Goal: Task Accomplishment & Management: Use online tool/utility

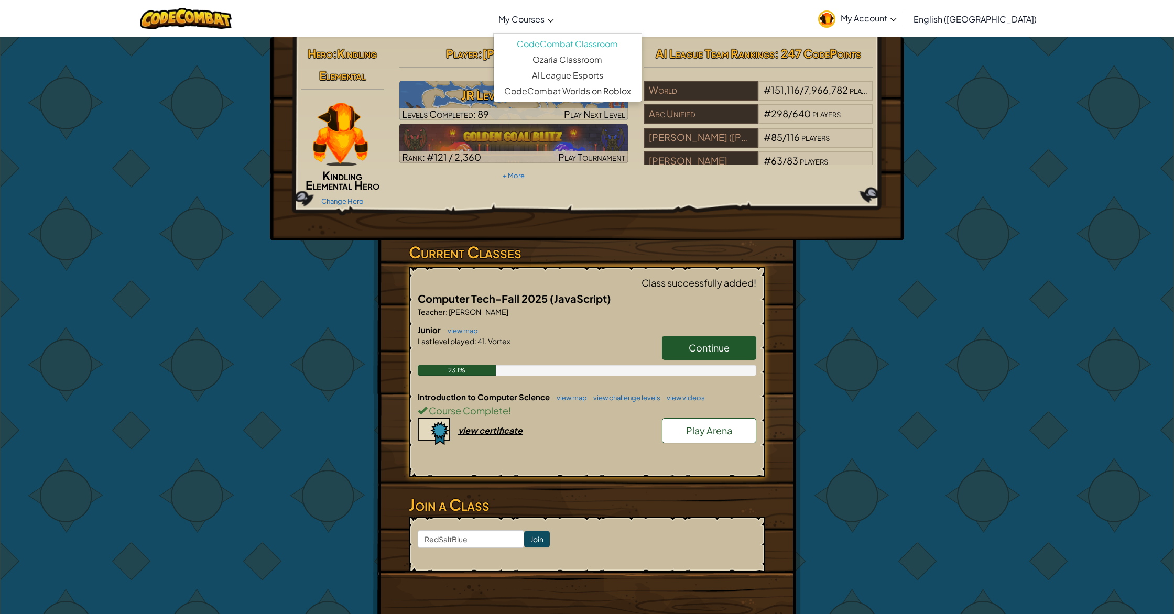
click at [539, 26] on link "My Courses" at bounding box center [526, 19] width 66 height 28
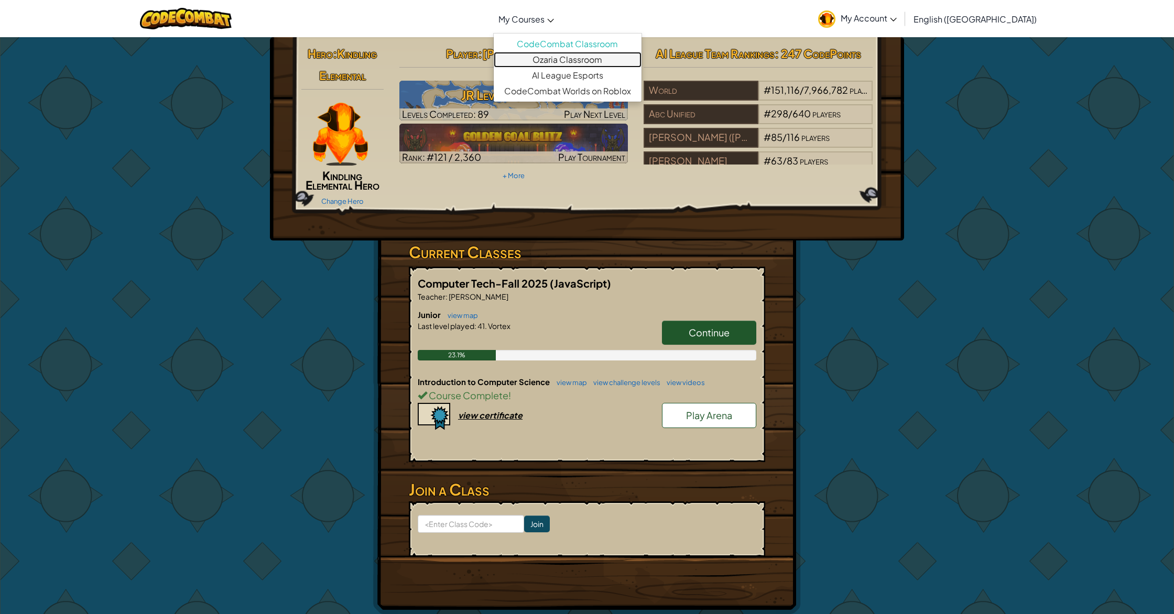
click at [573, 58] on link "Ozaria Classroom" at bounding box center [568, 60] width 148 height 16
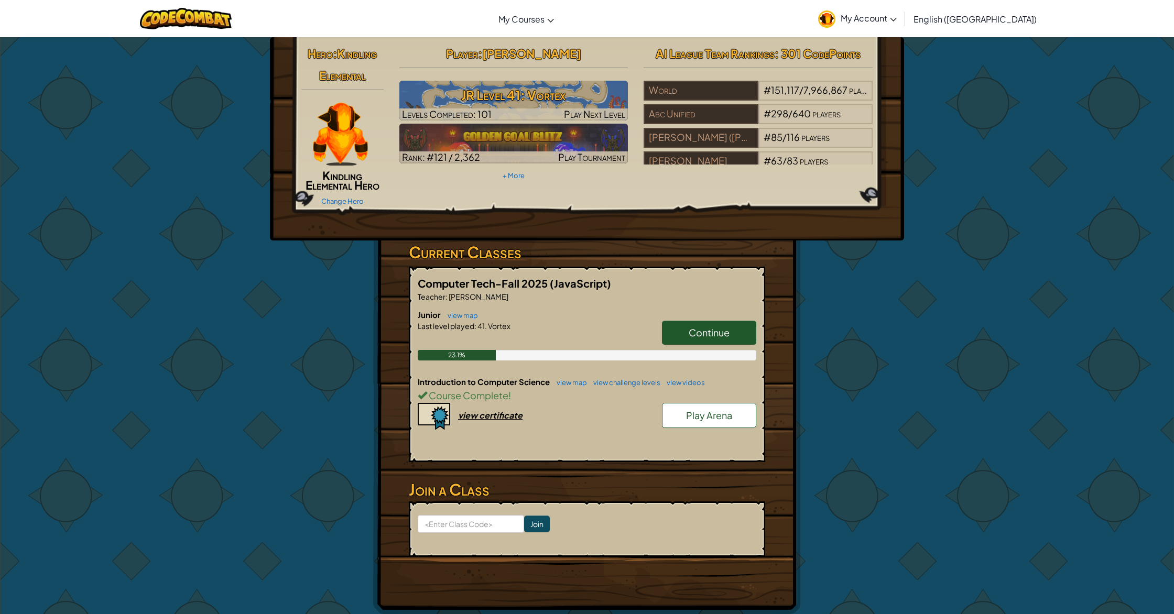
click at [706, 326] on span "Continue" at bounding box center [709, 332] width 41 height 12
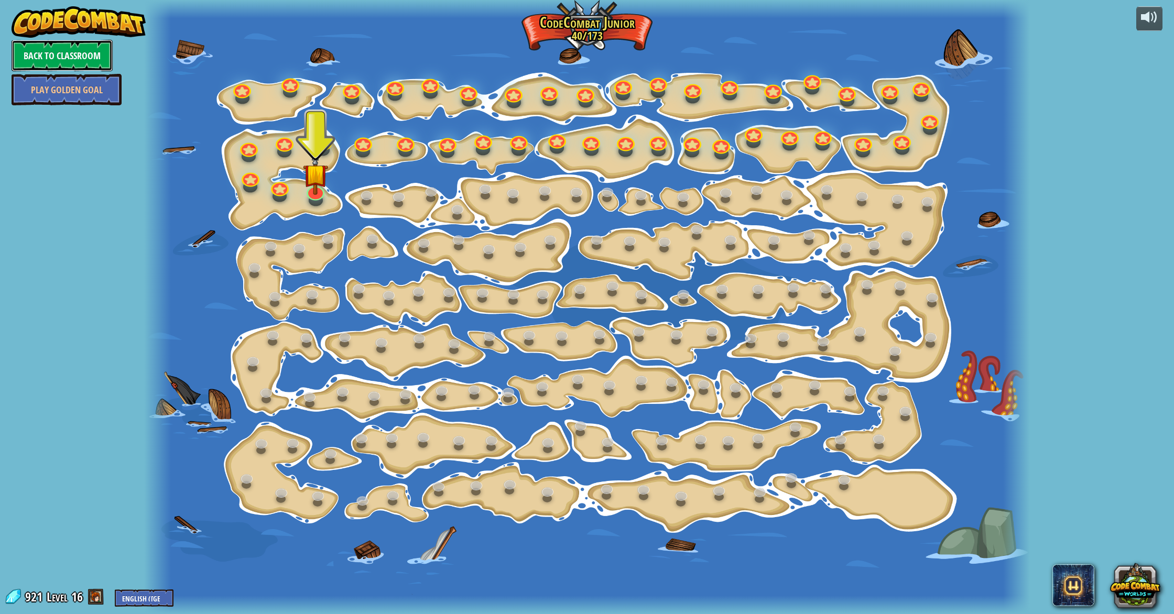
click at [89, 50] on link "Back to Classroom" at bounding box center [62, 55] width 101 height 31
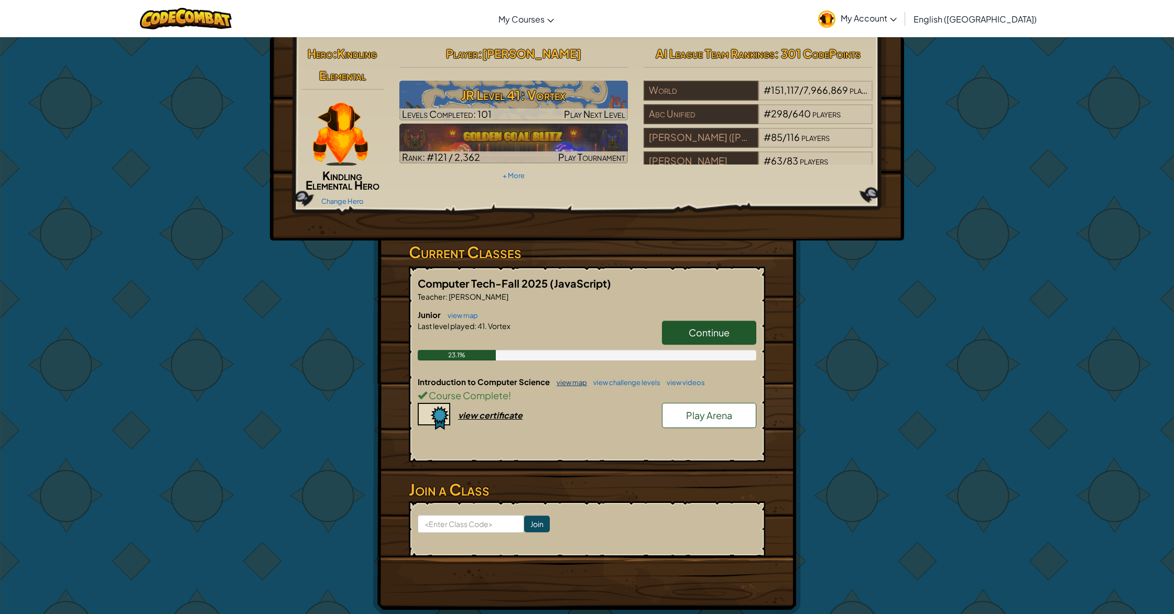
click at [564, 382] on link "view map" at bounding box center [569, 382] width 36 height 8
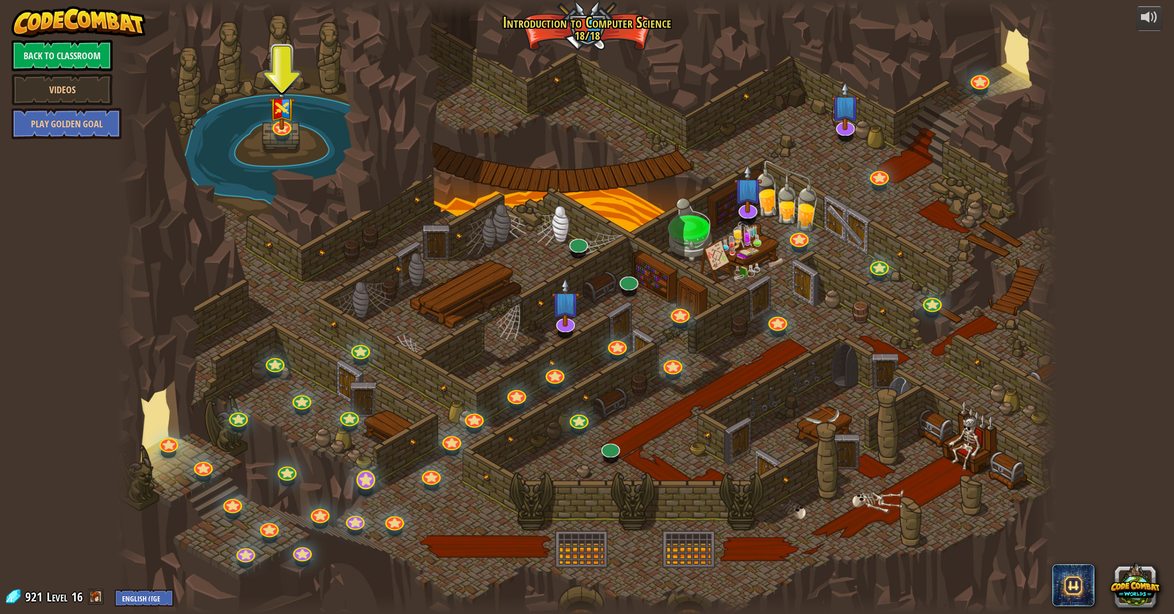
drag, startPoint x: 375, startPoint y: 485, endPoint x: 369, endPoint y: 485, distance: 5.3
click at [374, 485] on div "25. Kithgard Gates Escape the Kithgard dungeons, and don't let the guardians ge…" at bounding box center [587, 307] width 940 height 614
click at [366, 484] on div at bounding box center [365, 480] width 19 height 19
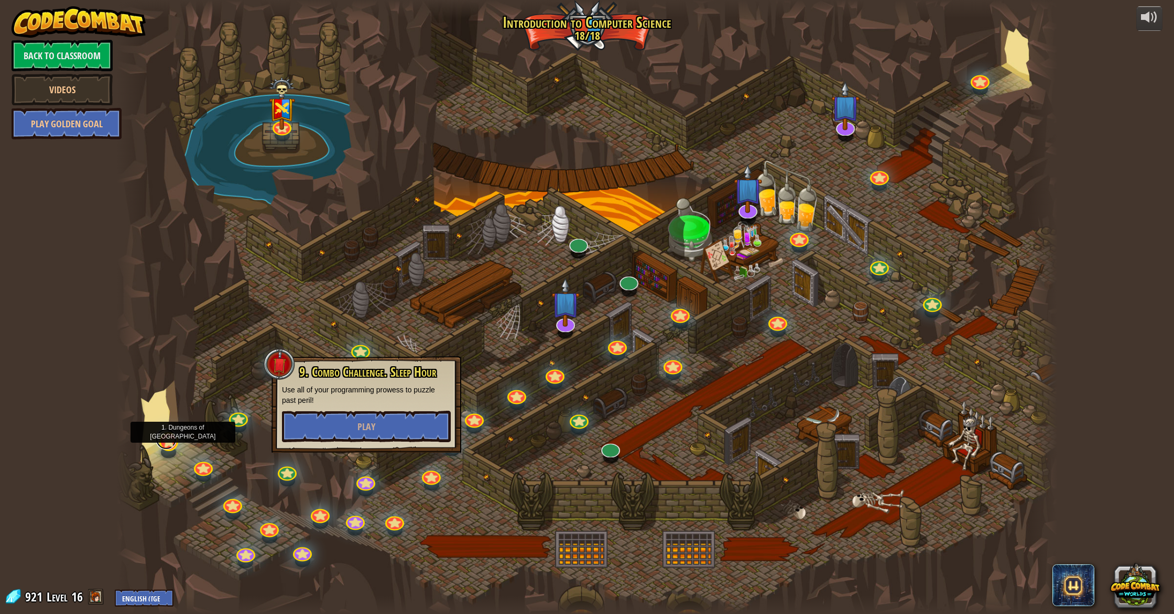
click at [163, 443] on link at bounding box center [166, 439] width 21 height 21
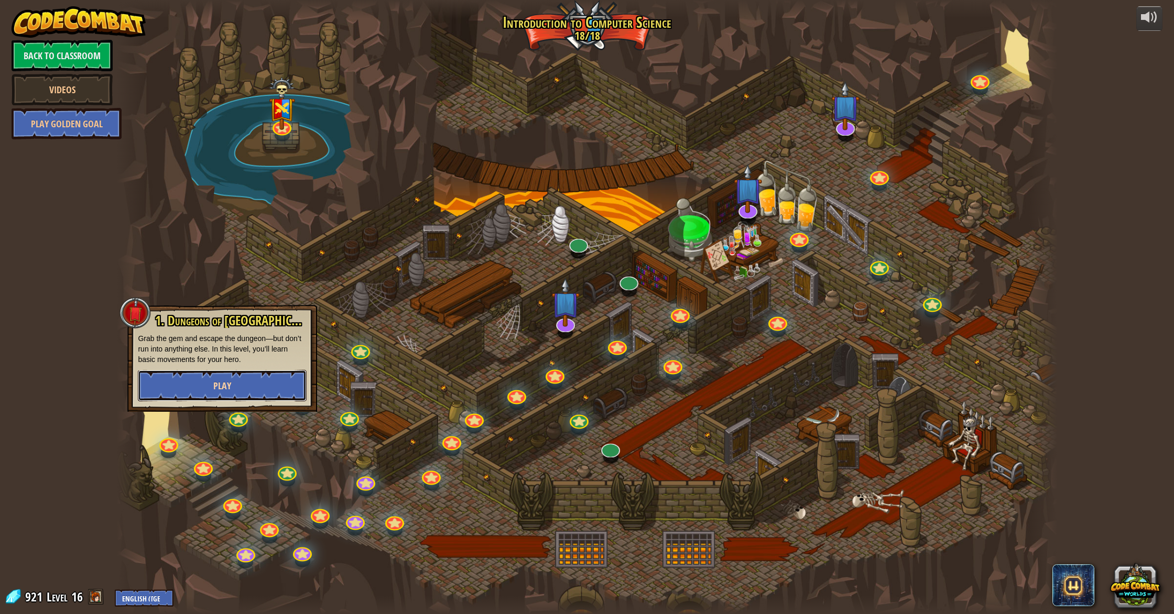
click at [246, 395] on button "Play" at bounding box center [222, 385] width 169 height 31
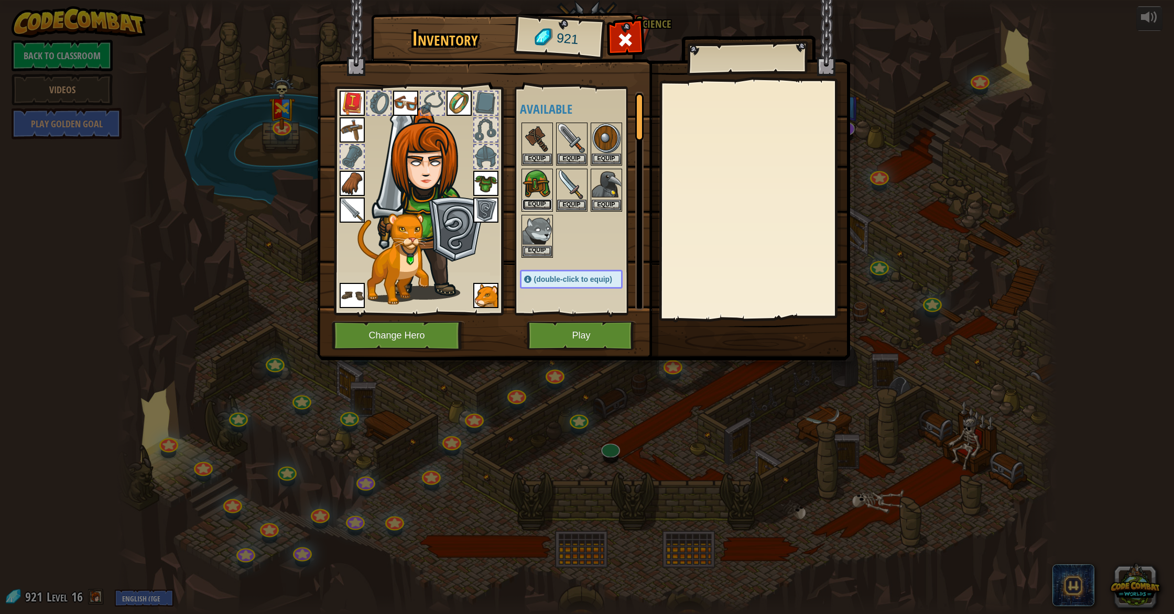
click at [530, 202] on button "Equip" at bounding box center [536, 204] width 29 height 11
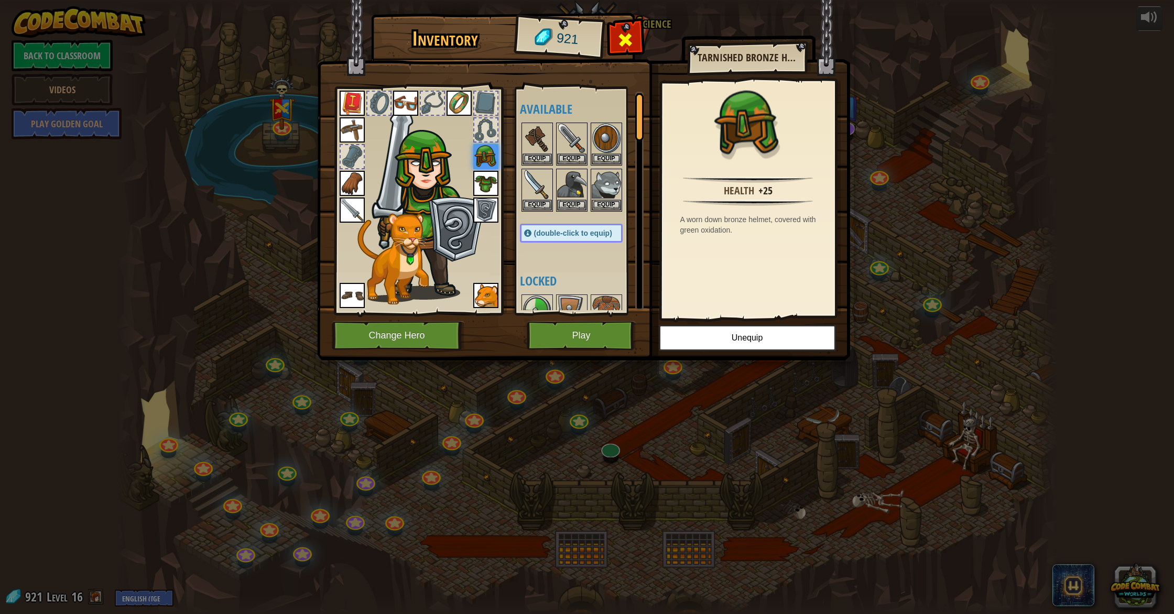
click at [617, 38] on div at bounding box center [625, 42] width 33 height 33
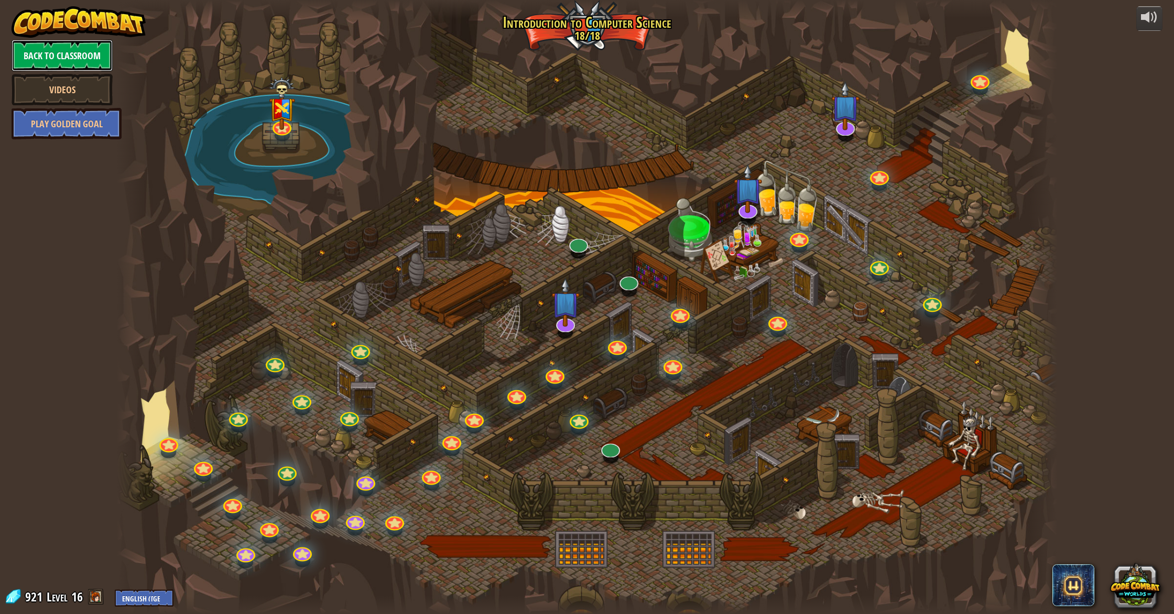
click at [28, 60] on link "Back to Classroom" at bounding box center [62, 55] width 101 height 31
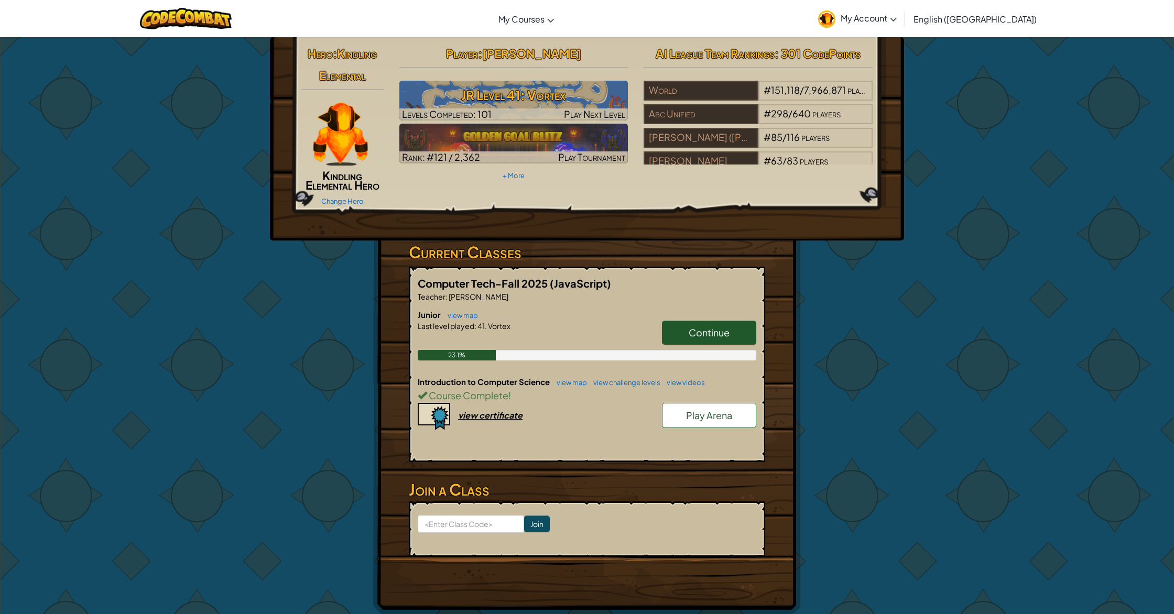
click at [685, 339] on link "Continue" at bounding box center [709, 333] width 94 height 24
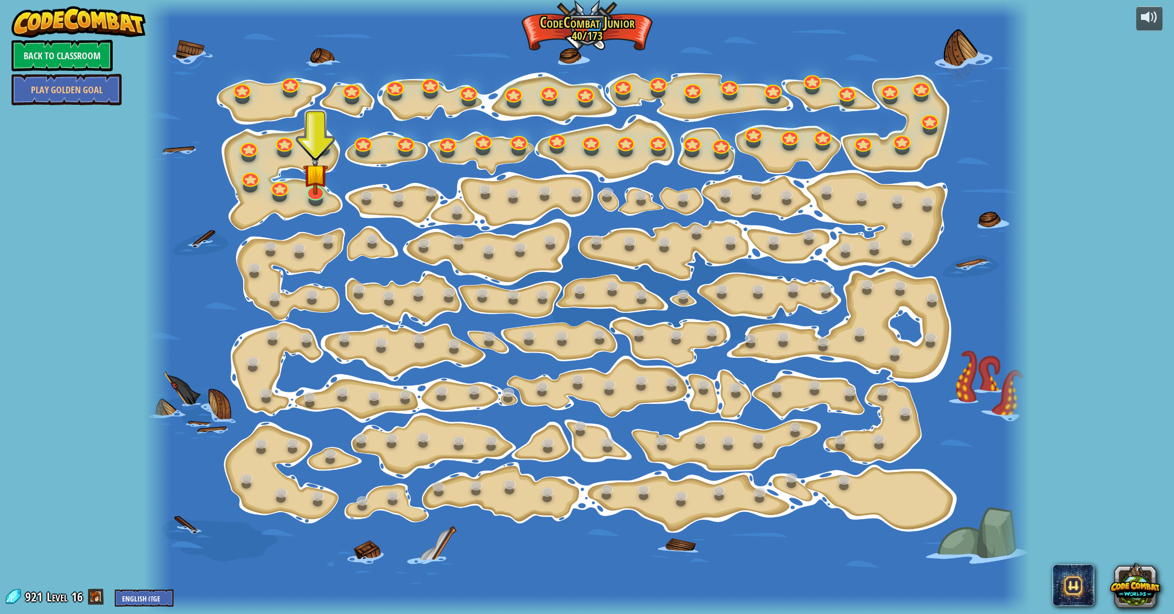
click at [317, 199] on div at bounding box center [316, 201] width 14 height 12
click at [317, 196] on div at bounding box center [316, 190] width 18 height 19
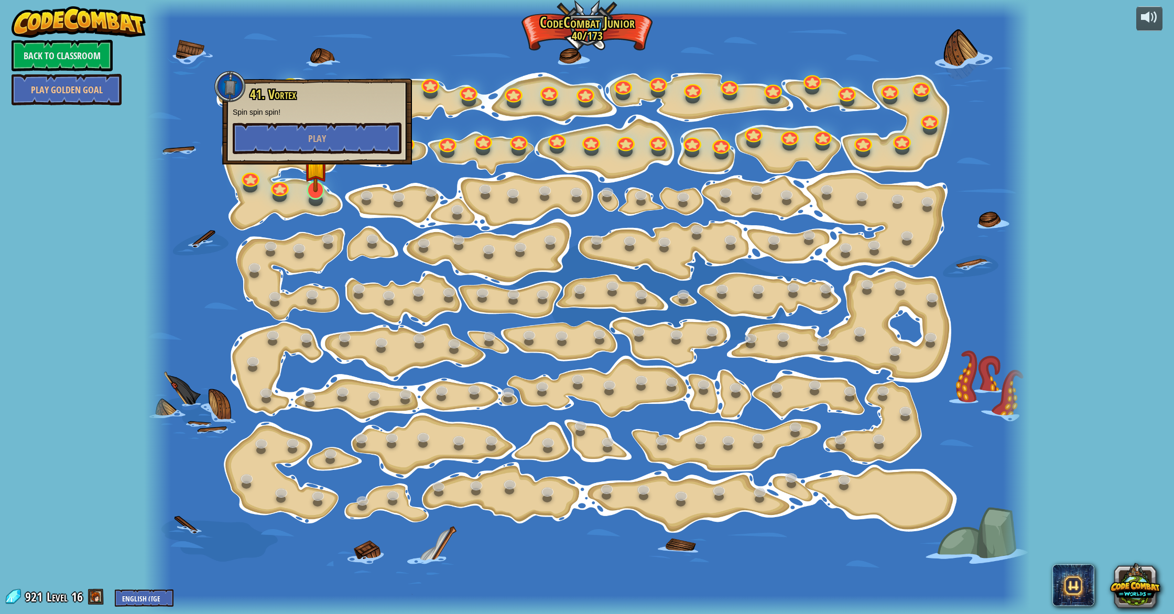
click at [317, 196] on div at bounding box center [316, 190] width 18 height 19
click at [284, 139] on button "Play" at bounding box center [317, 138] width 169 height 31
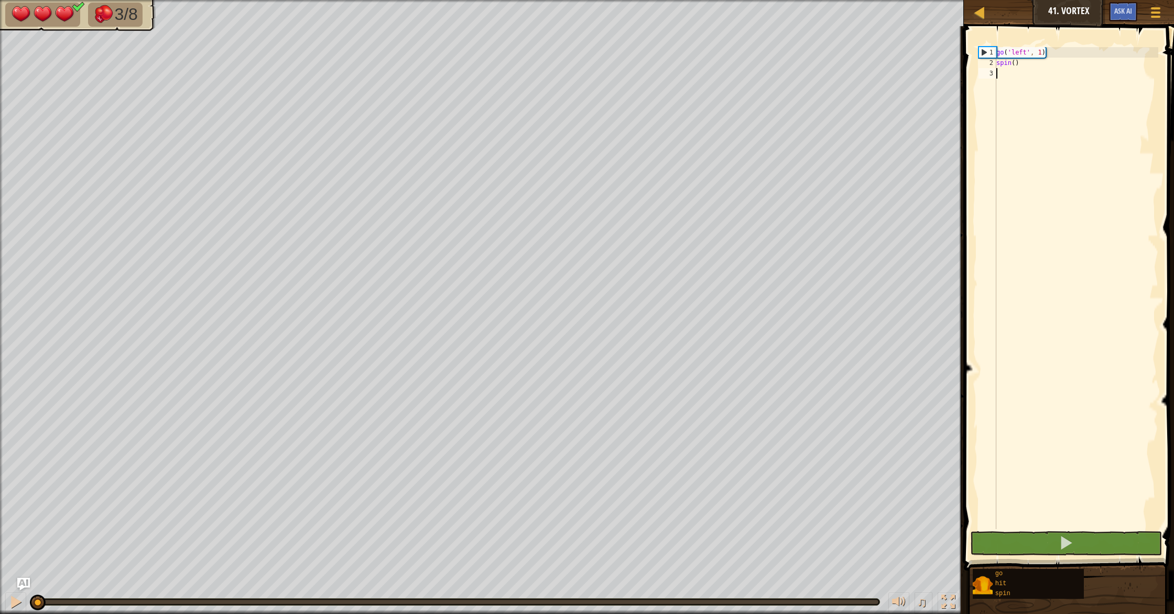
type textarea "g"
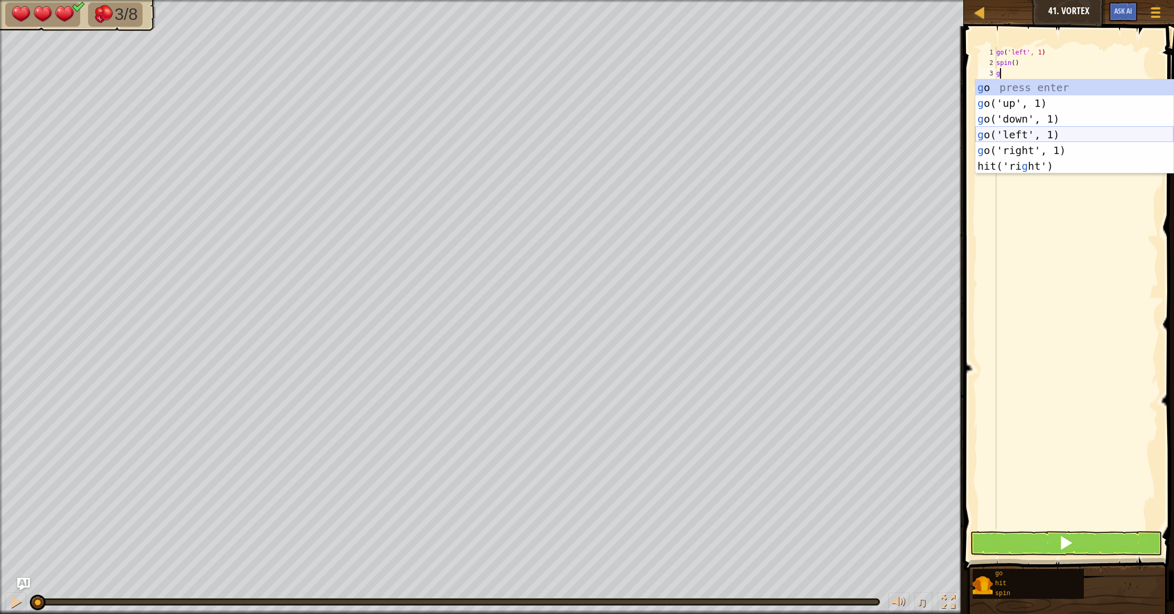
click at [986, 130] on div "g o press enter g o('up', 1) press enter g o('down', 1) press enter g o('left',…" at bounding box center [1074, 143] width 198 height 126
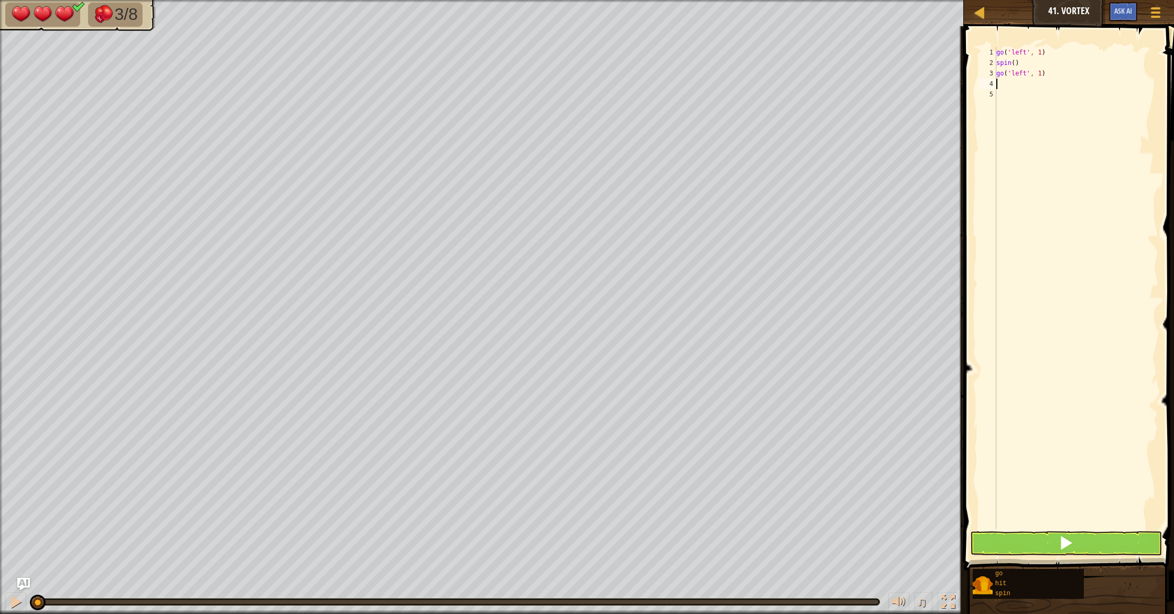
type textarea "s"
click at [995, 103] on div "s pin press enter" at bounding box center [1074, 113] width 198 height 47
click at [993, 546] on button at bounding box center [1066, 543] width 192 height 24
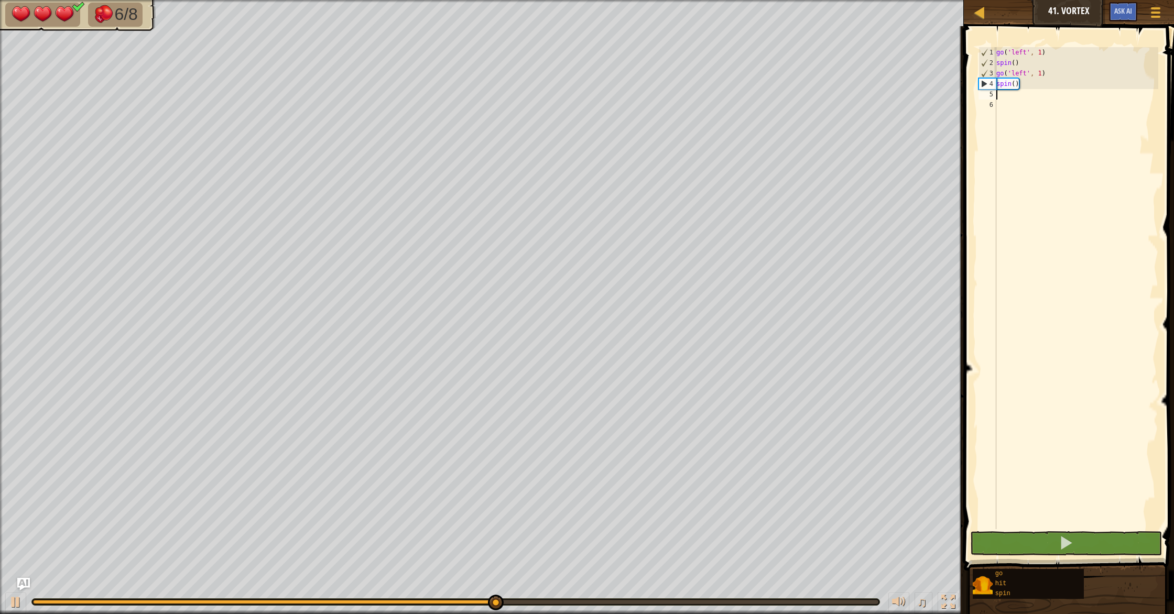
type textarea "h"
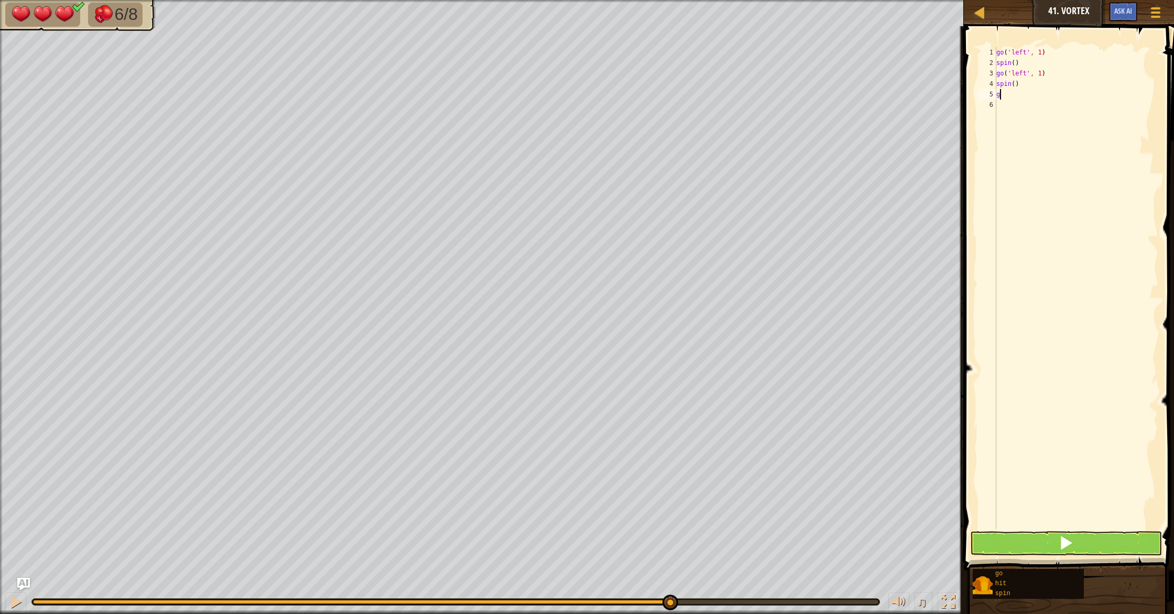
type textarea "go"
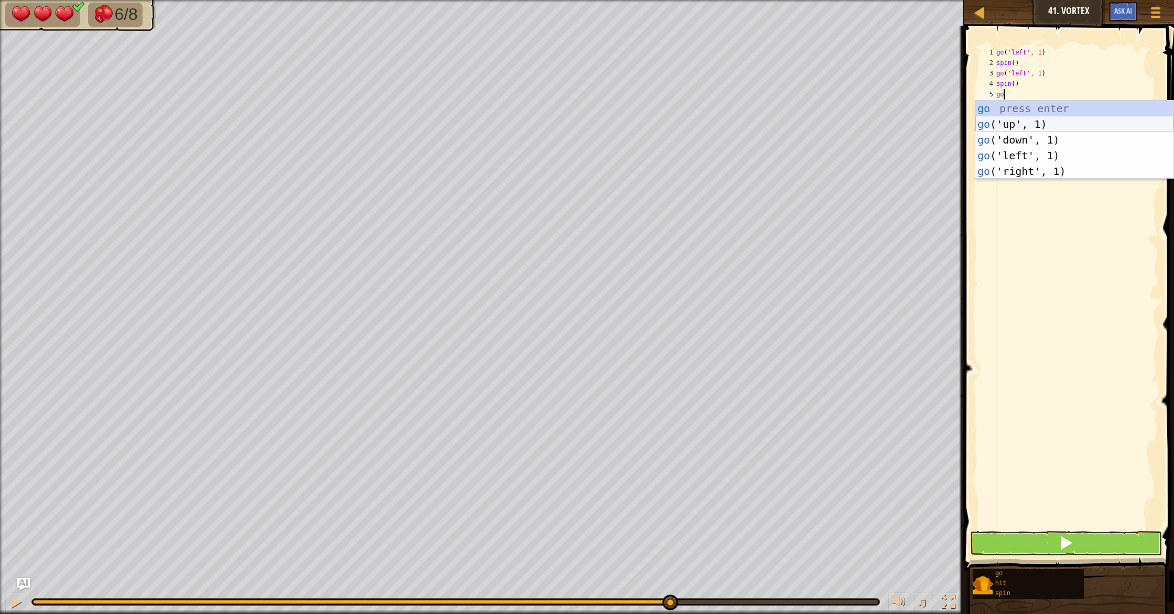
click at [1004, 123] on div "go press enter go ('up', 1) press enter go ('down', 1) press enter go ('left', …" at bounding box center [1074, 156] width 198 height 110
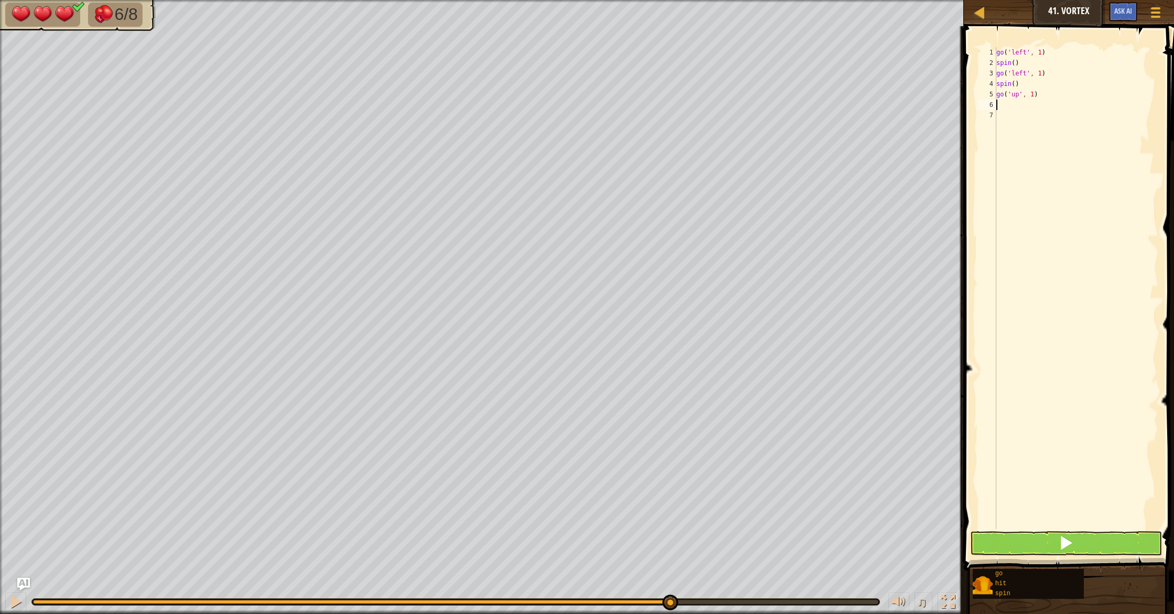
type textarea "s"
click at [1005, 121] on div "s pin press enter" at bounding box center [1074, 134] width 198 height 47
click at [1065, 553] on button at bounding box center [1066, 543] width 192 height 24
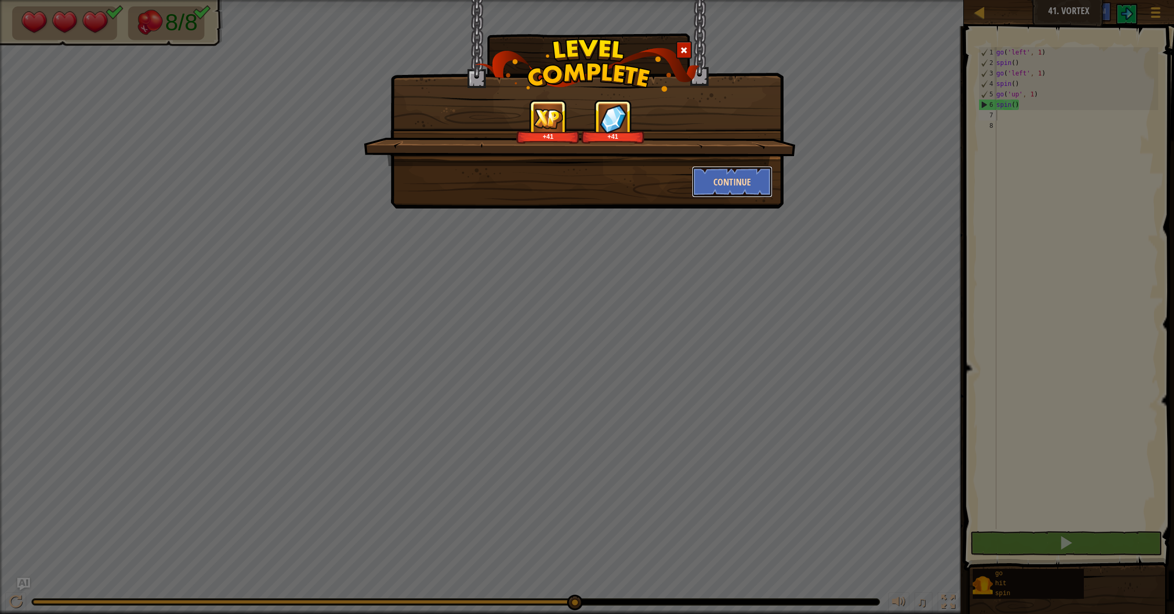
click at [729, 175] on button "Continue" at bounding box center [732, 181] width 81 height 31
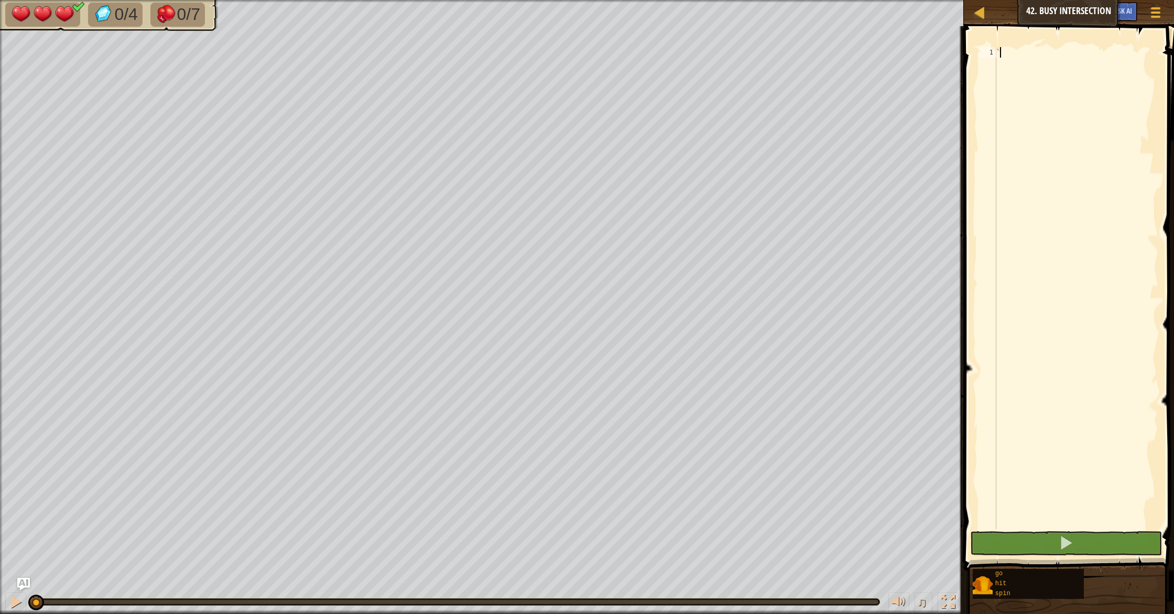
scroll to position [5, 0]
type textarea "` g"
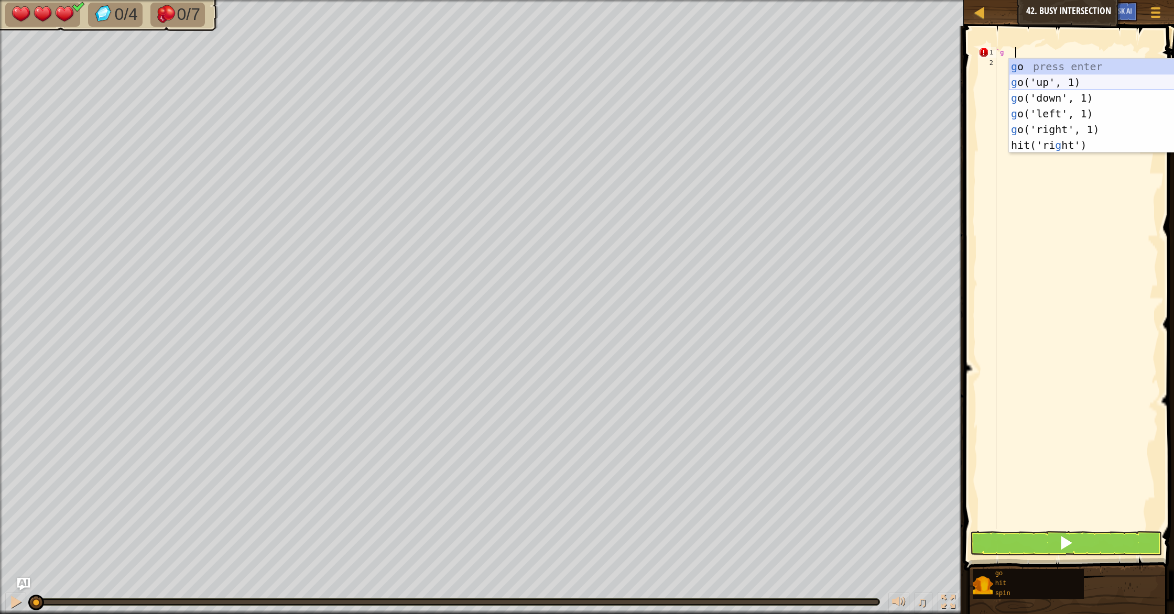
click at [1019, 80] on div "g o press enter g o('up', 1) press enter g o('down', 1) press enter g o('left',…" at bounding box center [1108, 122] width 198 height 126
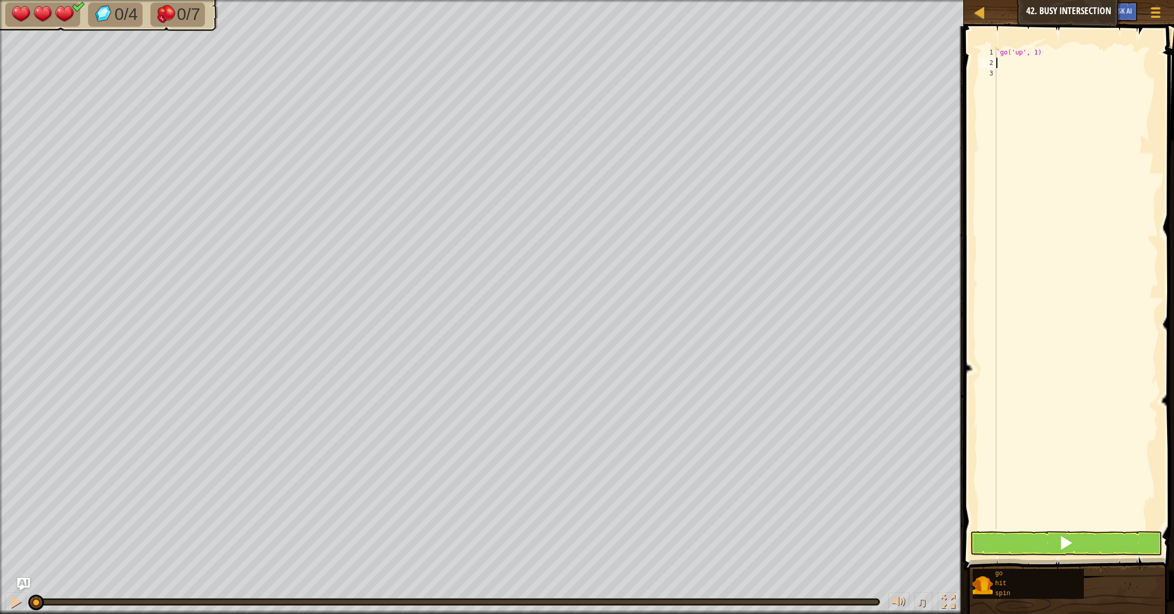
scroll to position [5, 0]
type textarea "s"
click at [1024, 83] on div "s pin press enter" at bounding box center [1074, 92] width 198 height 47
type textarea "g"
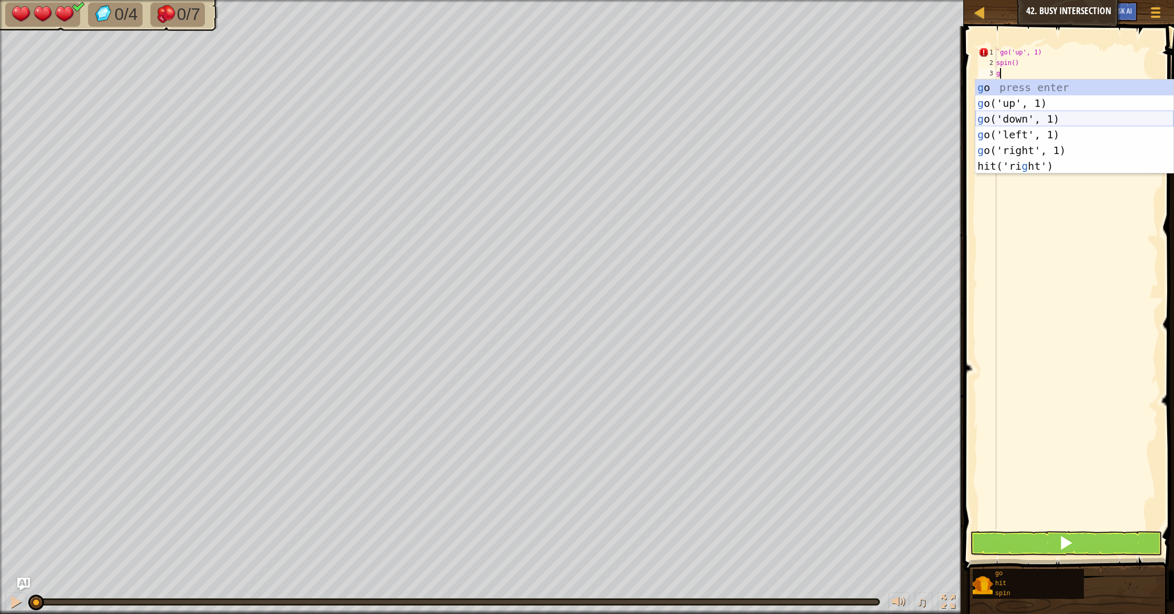
click at [1051, 124] on div "g o press enter g o('up', 1) press enter g o('down', 1) press enter g o('left',…" at bounding box center [1074, 143] width 198 height 126
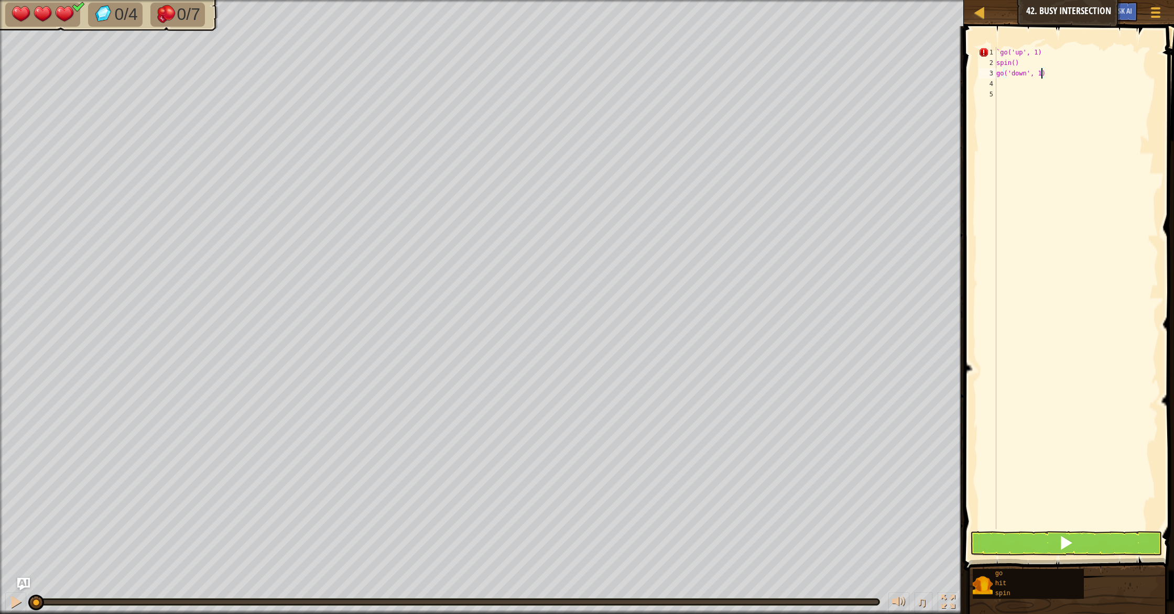
drag, startPoint x: 1041, startPoint y: 76, endPoint x: 1048, endPoint y: 80, distance: 8.2
click at [1041, 76] on div "` go('up', 1) spin() go('down', 1)" at bounding box center [1076, 298] width 164 height 503
click at [1021, 90] on div "s pin press enter" at bounding box center [1074, 103] width 198 height 47
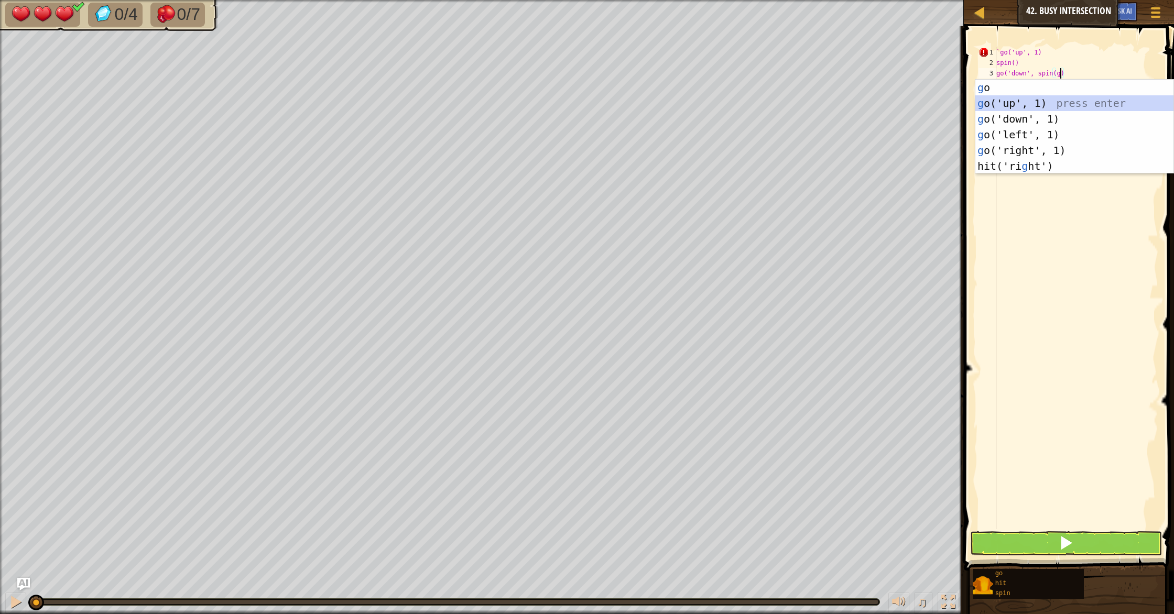
click at [1023, 102] on div "g o press enter g o('up', 1) press enter g o('down', 1) press enter g o('left',…" at bounding box center [1074, 143] width 198 height 126
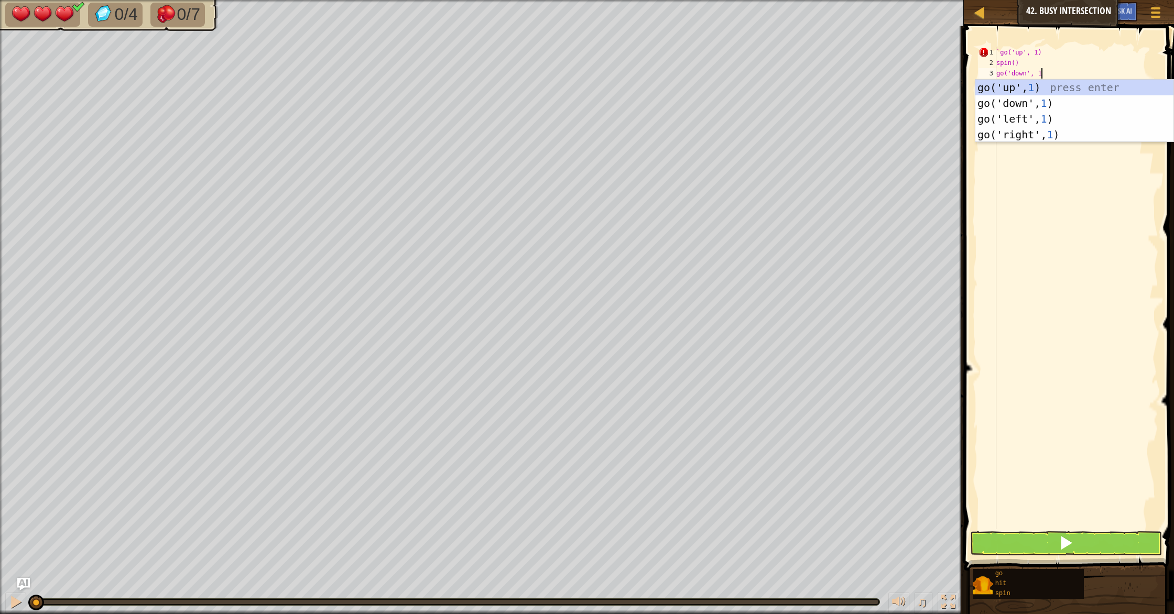
scroll to position [5, 4]
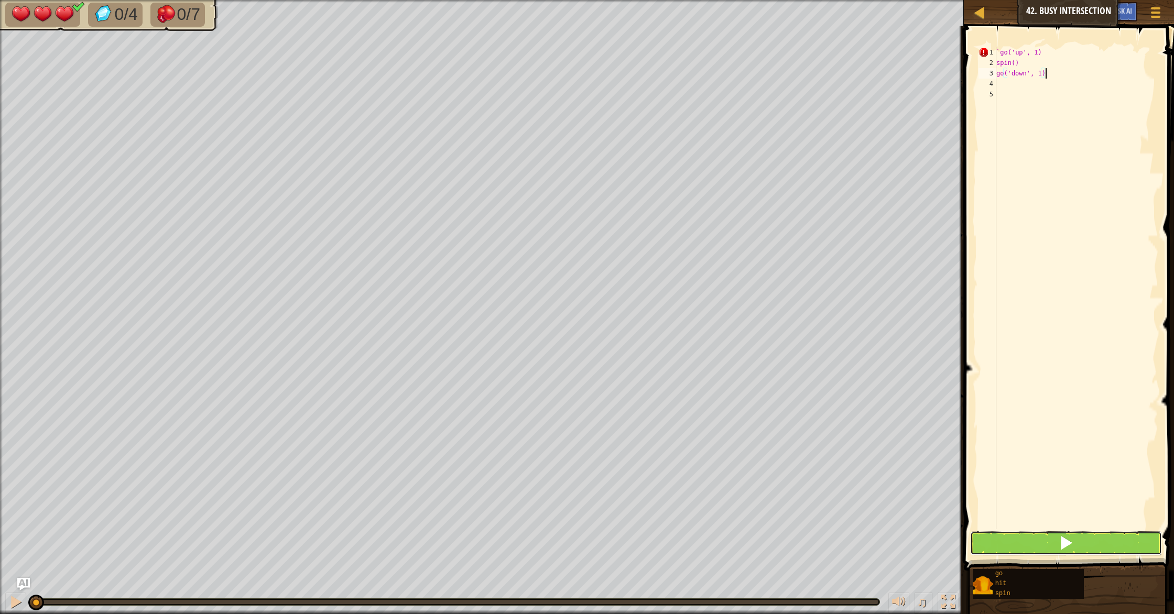
click at [1107, 543] on button at bounding box center [1066, 543] width 192 height 24
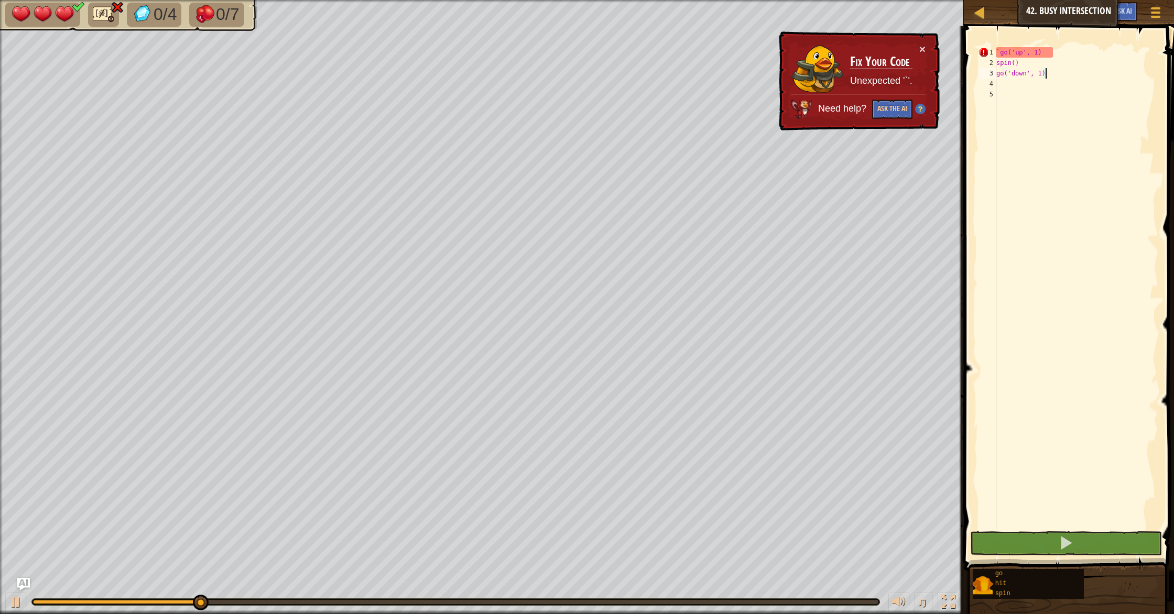
click at [1013, 50] on div "` go('up', 1) spin() go('down', 1)" at bounding box center [1076, 298] width 164 height 503
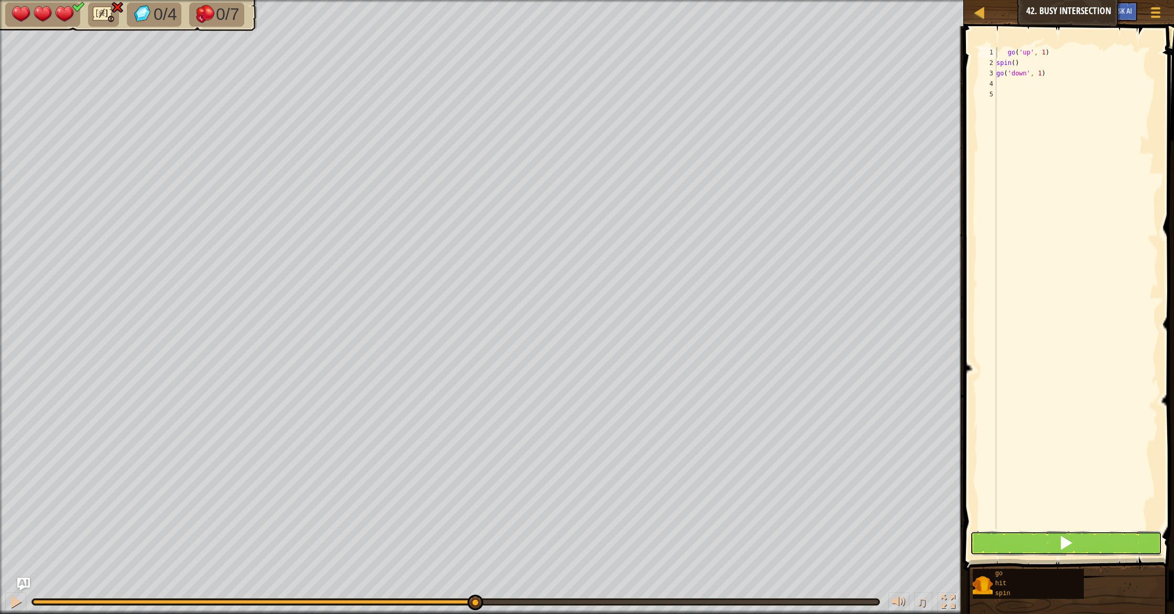
click at [1133, 538] on button at bounding box center [1066, 543] width 192 height 24
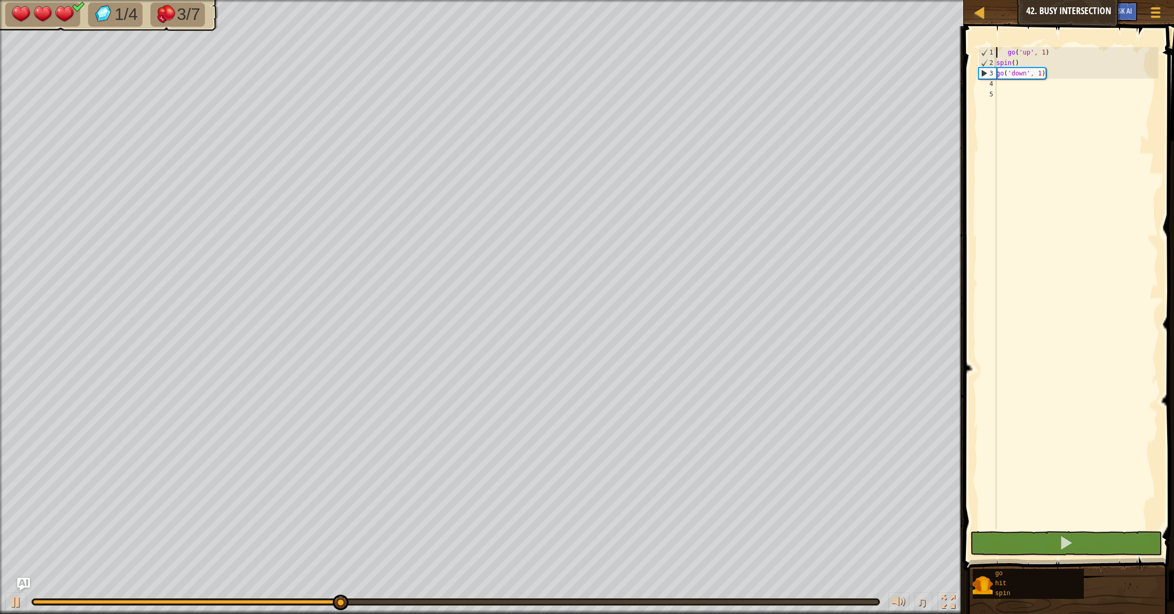
click at [1042, 73] on div "go ( 'up' , 1 ) spin ( ) go ( 'down' , 1 )" at bounding box center [1076, 298] width 164 height 503
type textarea "go('down', 2)"
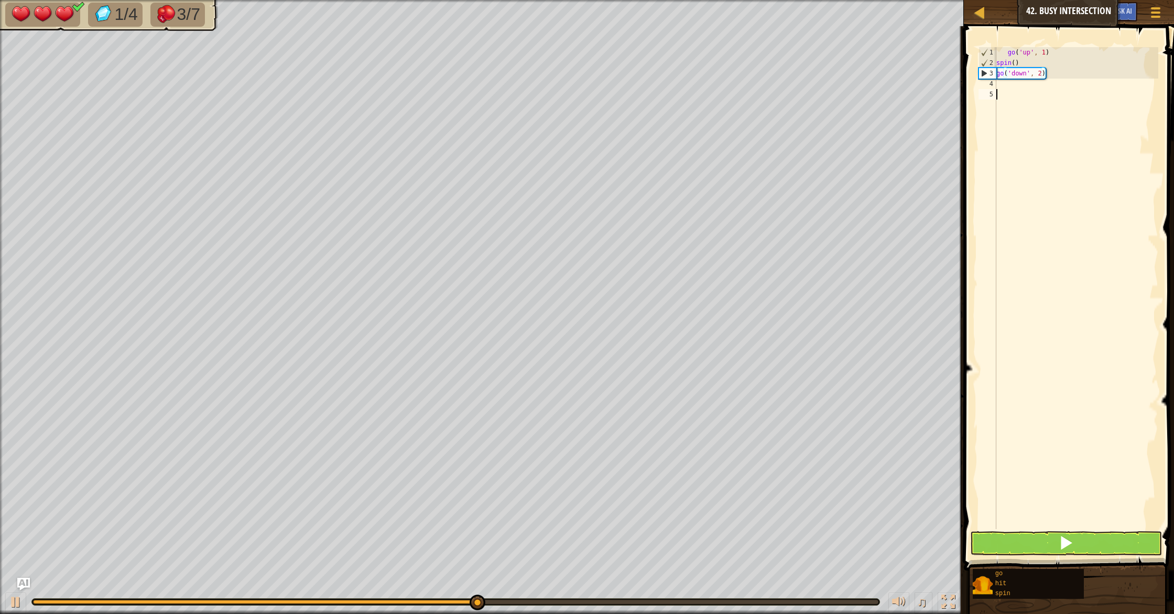
click at [1032, 100] on div "go ( 'up' , 1 ) spin ( ) go ( 'down' , 2 )" at bounding box center [1076, 298] width 164 height 503
click at [1026, 93] on div "go ( 'up' , 1 ) spin ( ) go ( 'down' , 2 )" at bounding box center [1076, 298] width 164 height 503
click at [1030, 88] on div "go ( 'up' , 1 ) spin ( ) go ( 'down' , 2 )" at bounding box center [1076, 298] width 164 height 503
type textarea "g"
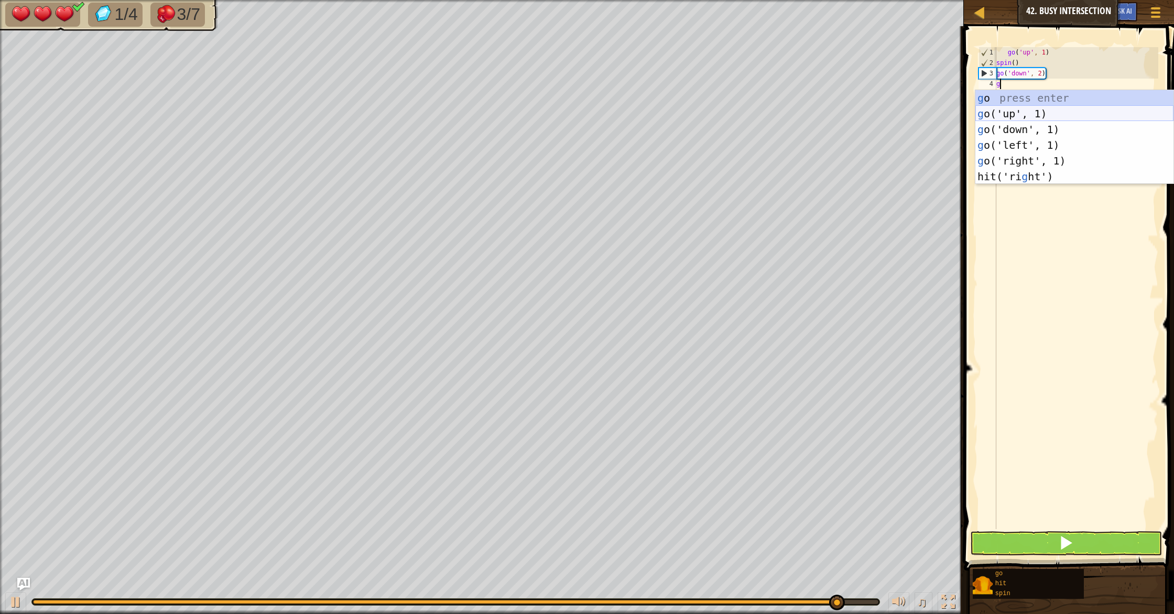
click at [1037, 119] on div "g o press enter g o('up', 1) press enter g o('down', 1) press enter g o('left',…" at bounding box center [1074, 153] width 198 height 126
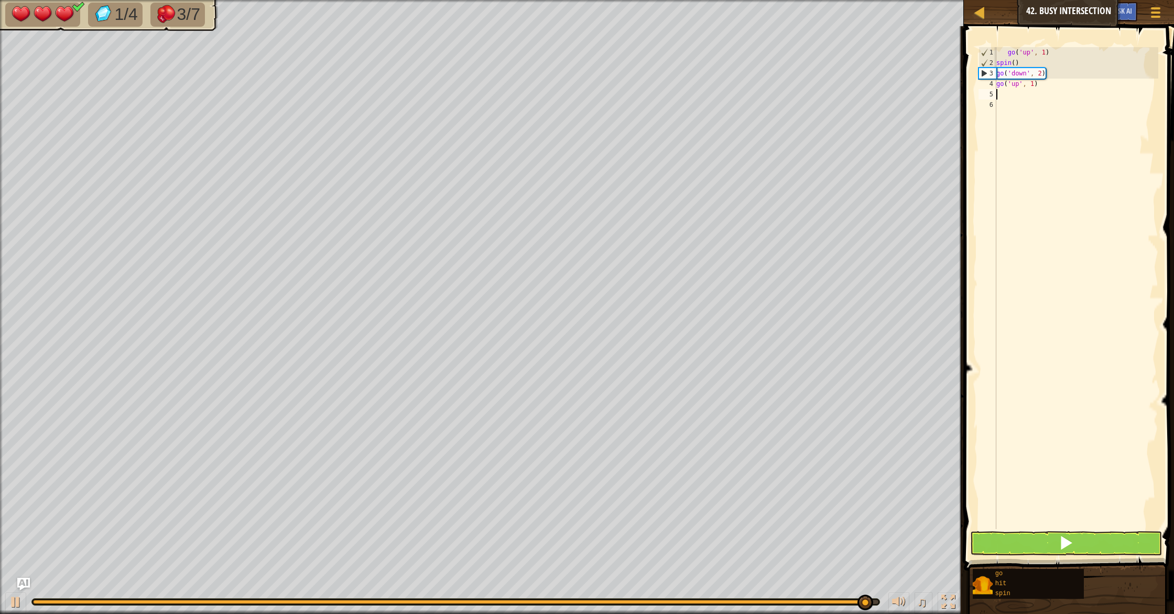
type textarea "g"
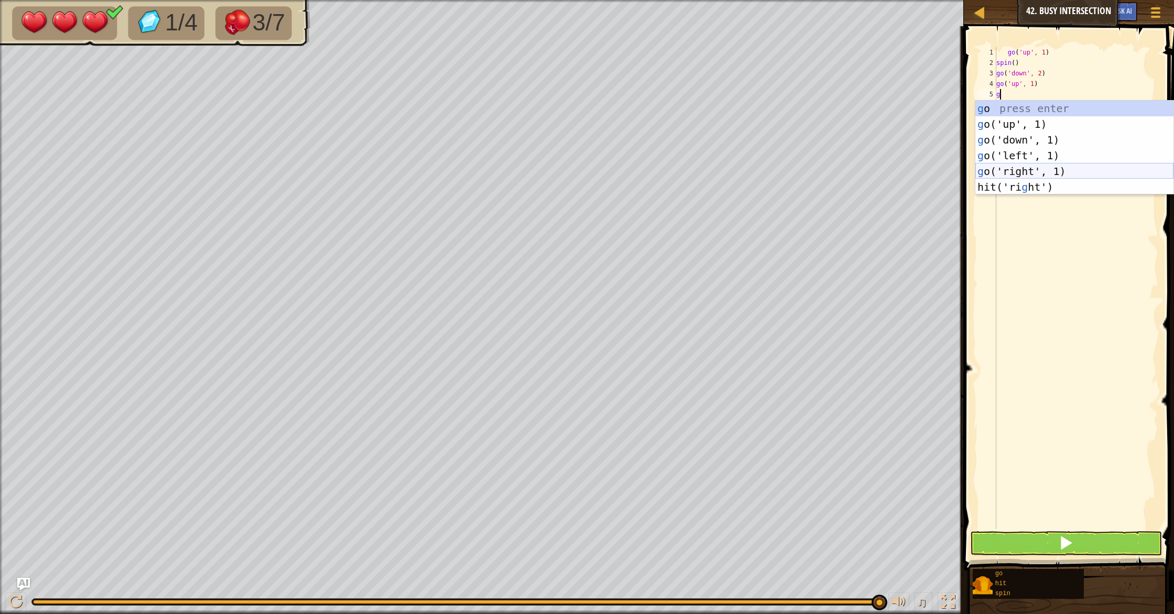
click at [1050, 169] on div "g o press enter g o('up', 1) press enter g o('down', 1) press enter g o('left',…" at bounding box center [1074, 164] width 198 height 126
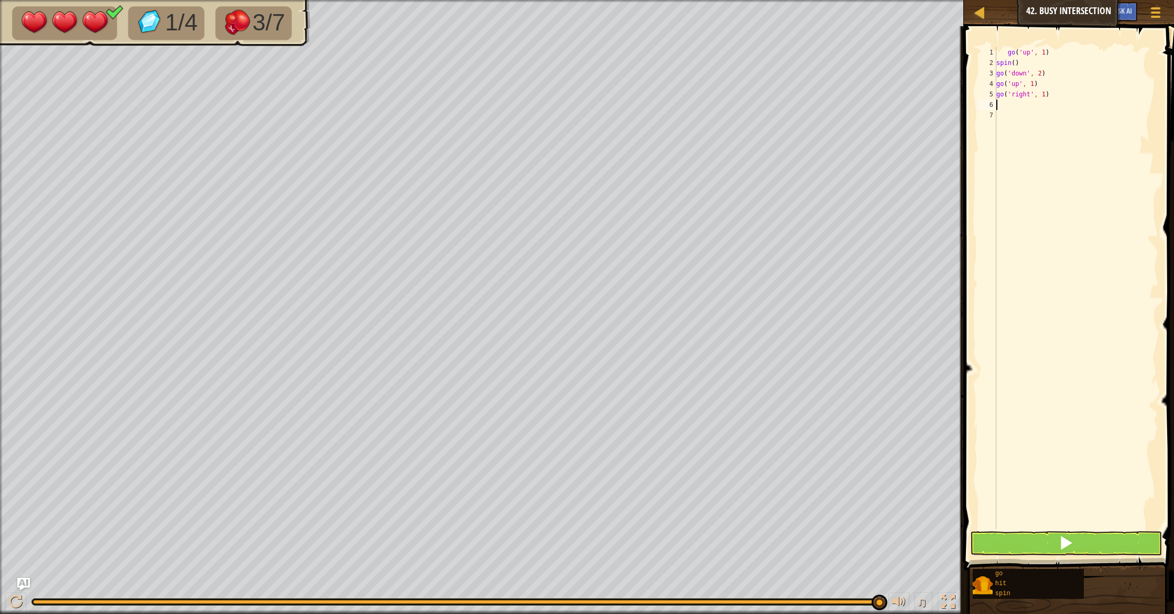
type textarea "s"
click at [1026, 124] on div "s pin press enter" at bounding box center [1074, 134] width 198 height 47
type textarea "g"
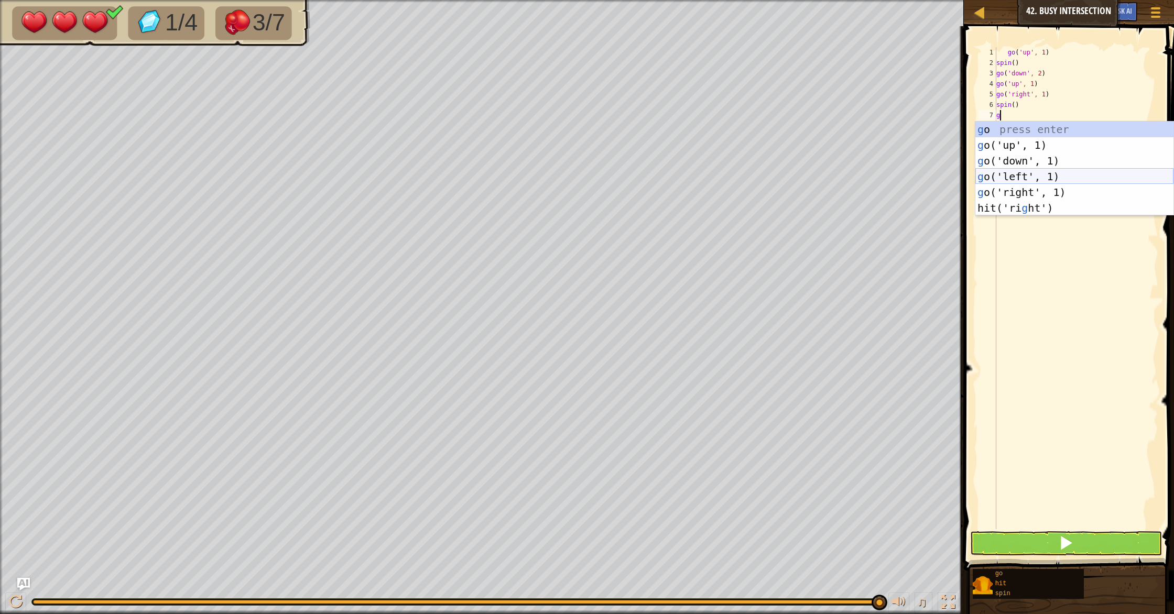
click at [1018, 176] on div "g o press enter g o('up', 1) press enter g o('down', 1) press enter g o('left',…" at bounding box center [1074, 185] width 198 height 126
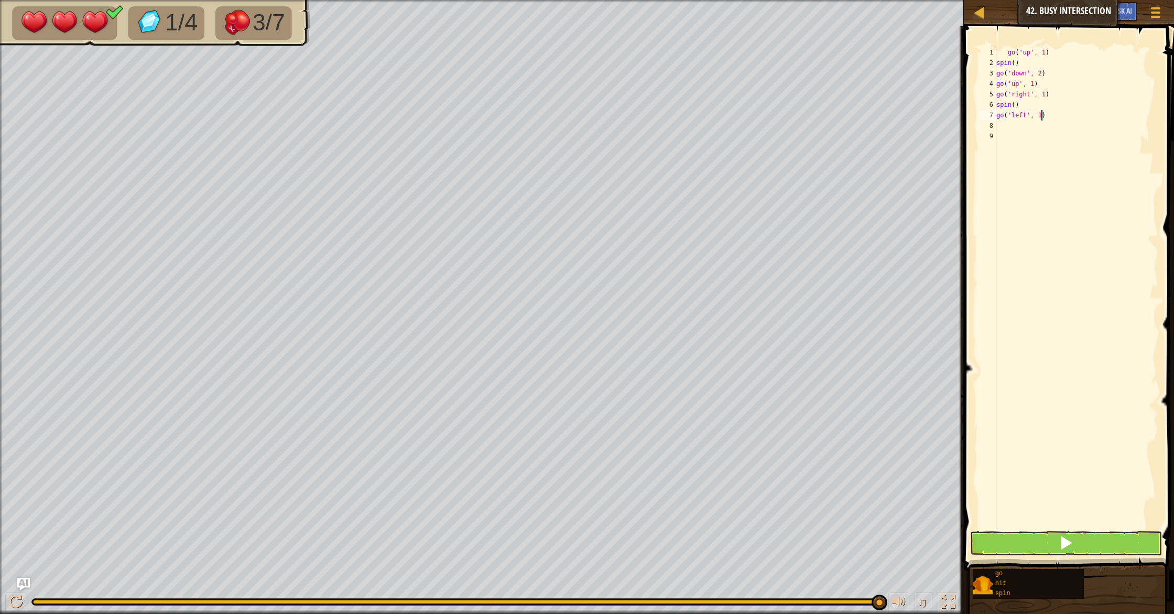
click at [1040, 118] on div "go ( 'up' , 1 ) spin ( ) go ( 'down' , 2 ) go ( 'up' , 1 ) go ( 'right' , 1 ) s…" at bounding box center [1076, 298] width 164 height 503
type textarea "go('left', 2)"
click at [1038, 129] on div "go ( 'up' , 1 ) spin ( ) go ( 'down' , 2 ) go ( 'up' , 1 ) go ( 'right' , 1 ) s…" at bounding box center [1076, 298] width 164 height 503
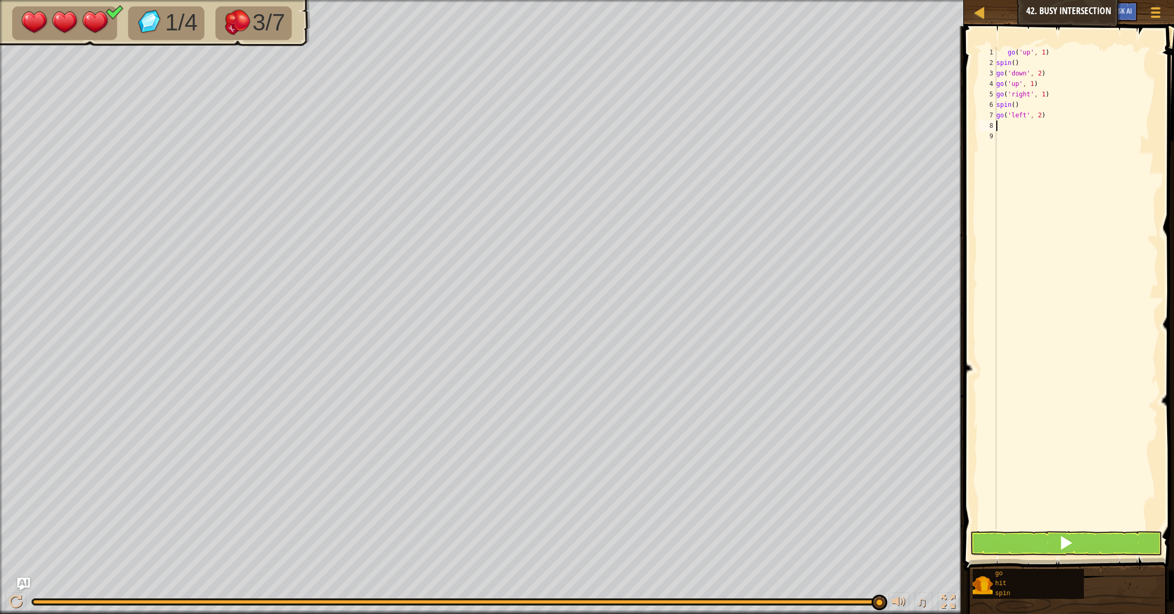
type textarea "s"
click at [1036, 142] on div "s pin press enter" at bounding box center [1074, 155] width 198 height 47
click at [1001, 536] on button at bounding box center [1066, 543] width 192 height 24
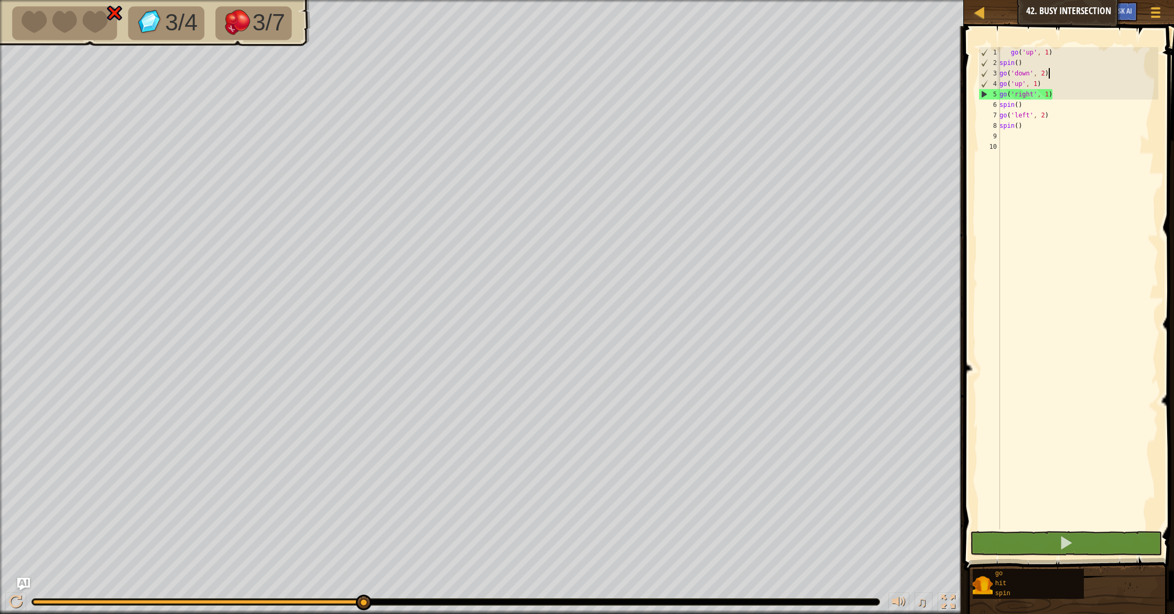
click at [1054, 74] on div "go ( 'up' , 1 ) spin ( ) go ( 'down' , 2 ) go ( 'up' , 1 ) go ( 'right' , 1 ) s…" at bounding box center [1077, 298] width 161 height 503
type textarea "go('down', 2)"
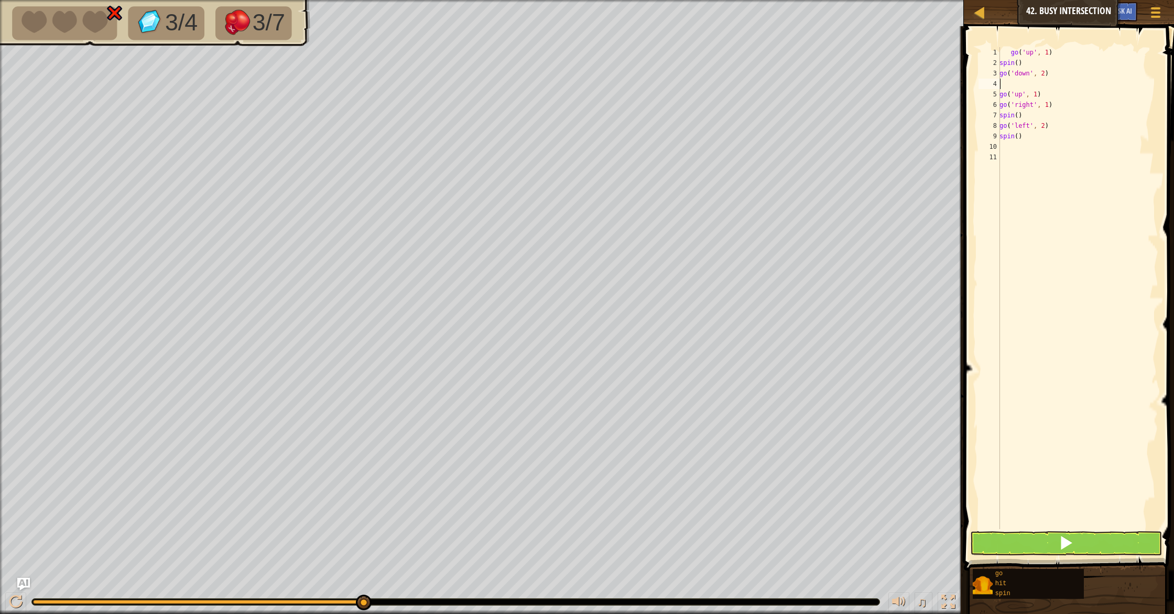
type textarea "s"
click at [1078, 95] on div "s pin press enter" at bounding box center [1074, 113] width 198 height 47
click at [1062, 105] on div "go ( 'up' , 1 ) spin ( ) go ( 'down' , 2 ) spin ( ) go ( 'up' , 1 ) go ( 'right…" at bounding box center [1077, 298] width 161 height 503
type textarea "go('up', 1)"
click at [1031, 547] on button at bounding box center [1066, 543] width 192 height 24
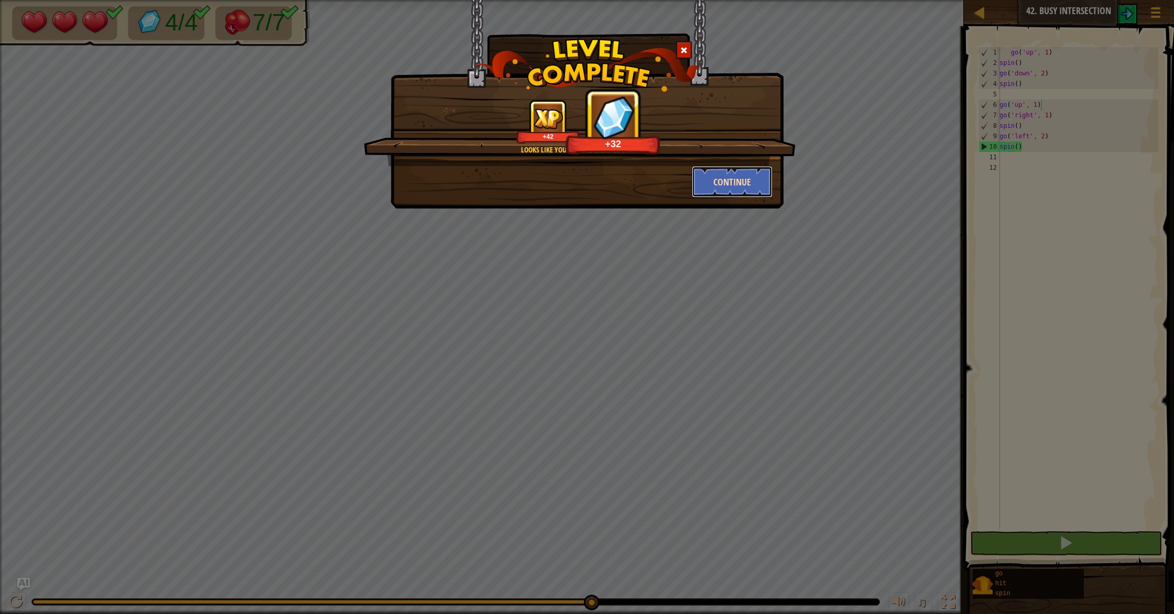
click at [736, 184] on button "Continue" at bounding box center [732, 181] width 81 height 31
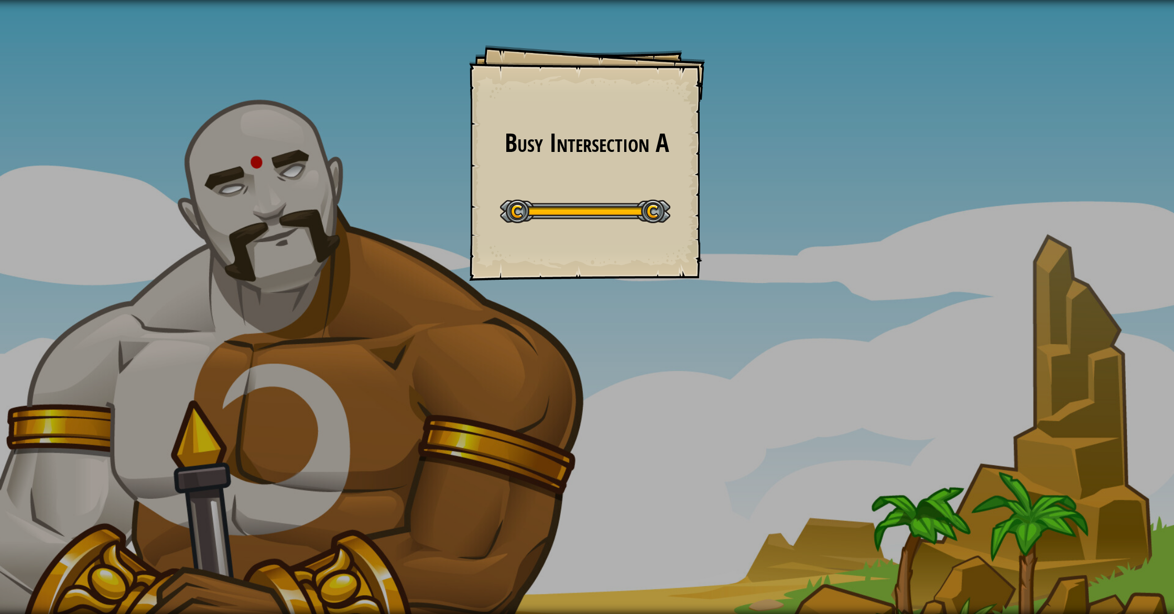
click at [734, 185] on div "Busy Intersection A Goals Start Level Error loading from server. Try refreshing…" at bounding box center [587, 307] width 1174 height 614
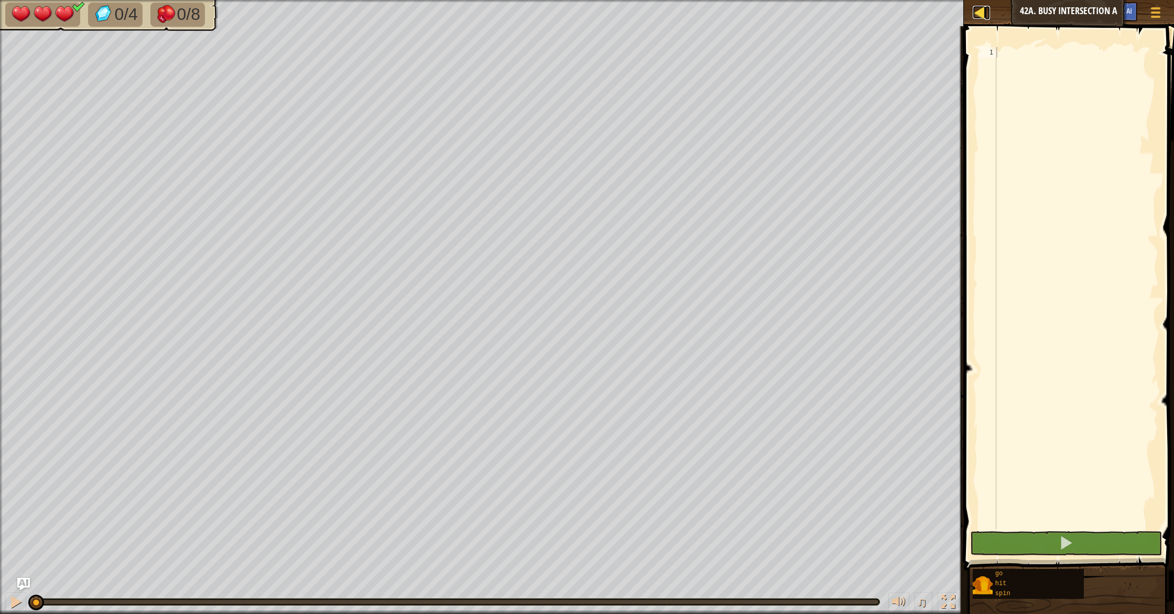
click at [973, 8] on div at bounding box center [979, 12] width 13 height 13
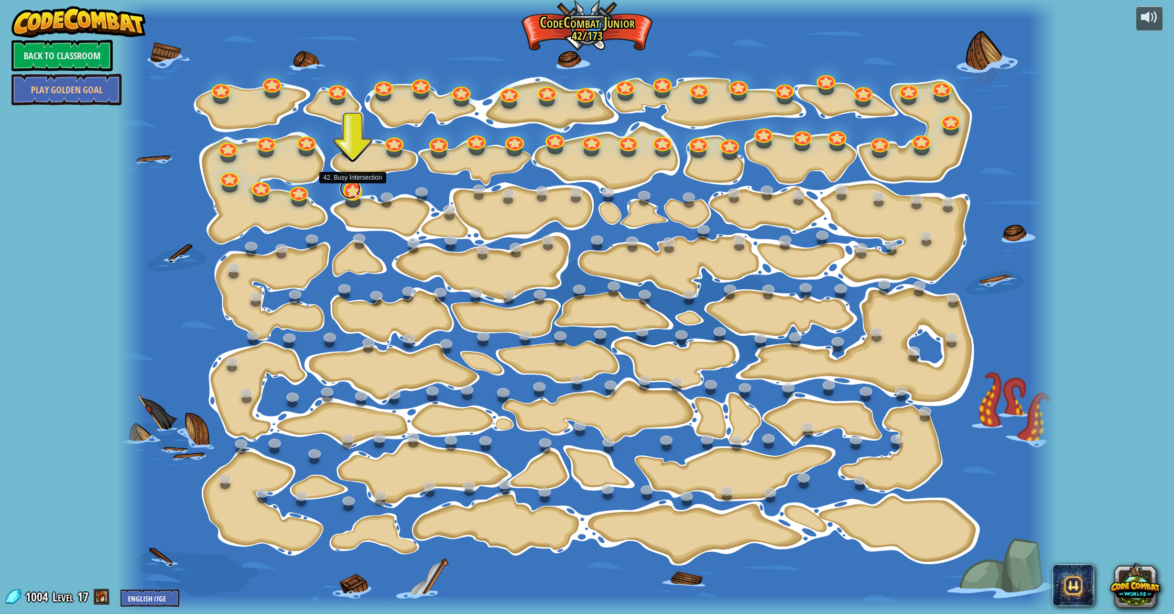
click at [356, 192] on link at bounding box center [350, 188] width 21 height 21
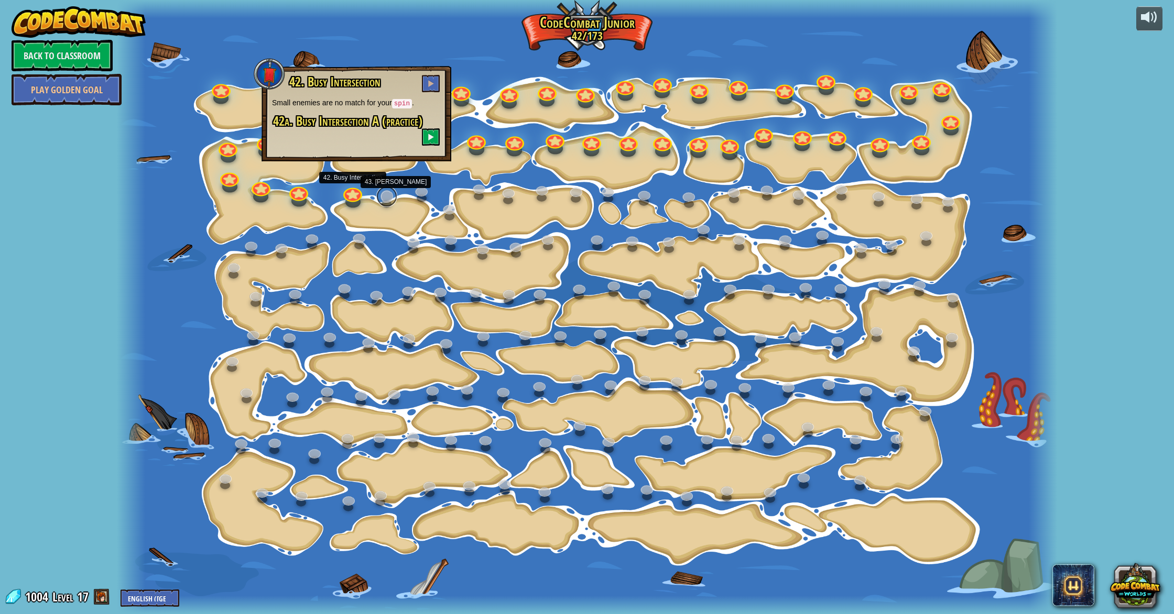
click at [389, 202] on link at bounding box center [386, 196] width 21 height 21
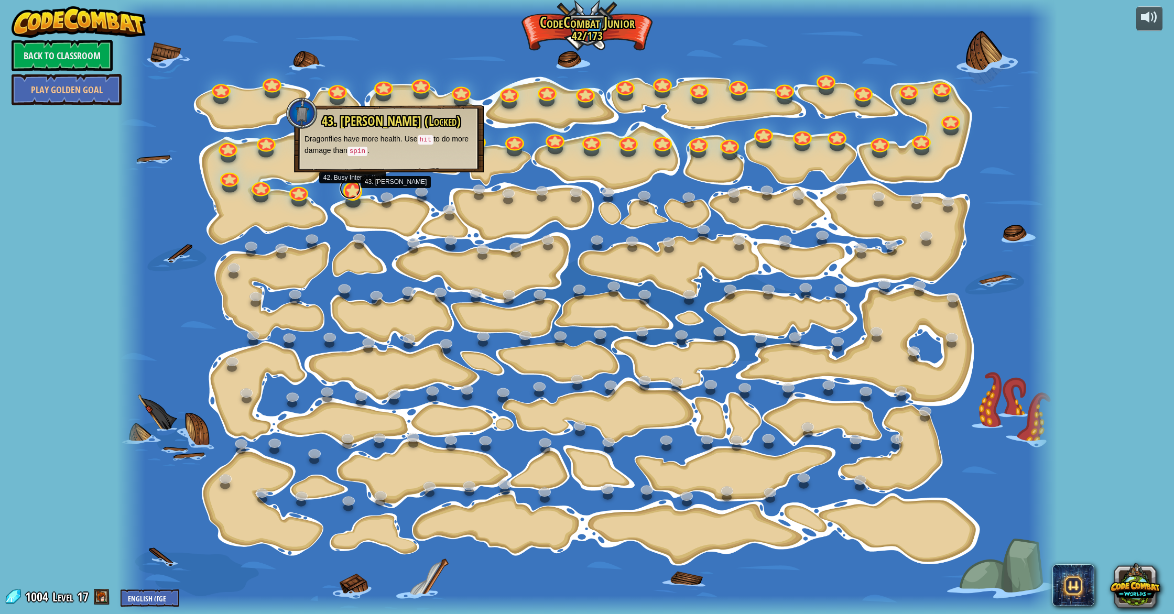
click at [354, 191] on link at bounding box center [350, 188] width 21 height 21
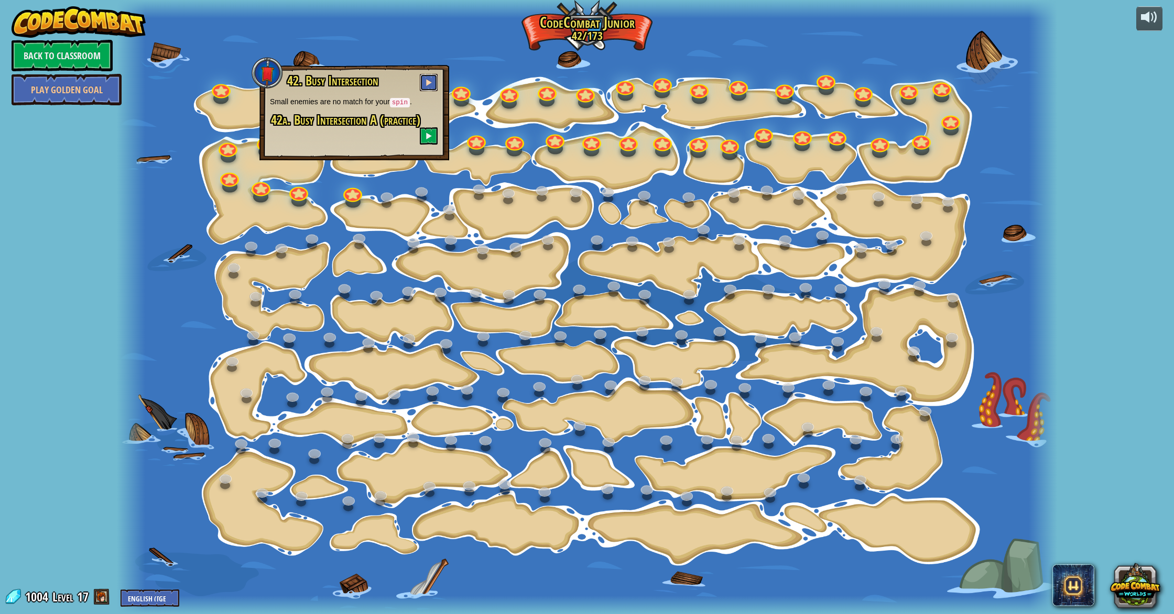
click at [430, 85] on span at bounding box center [428, 82] width 7 height 7
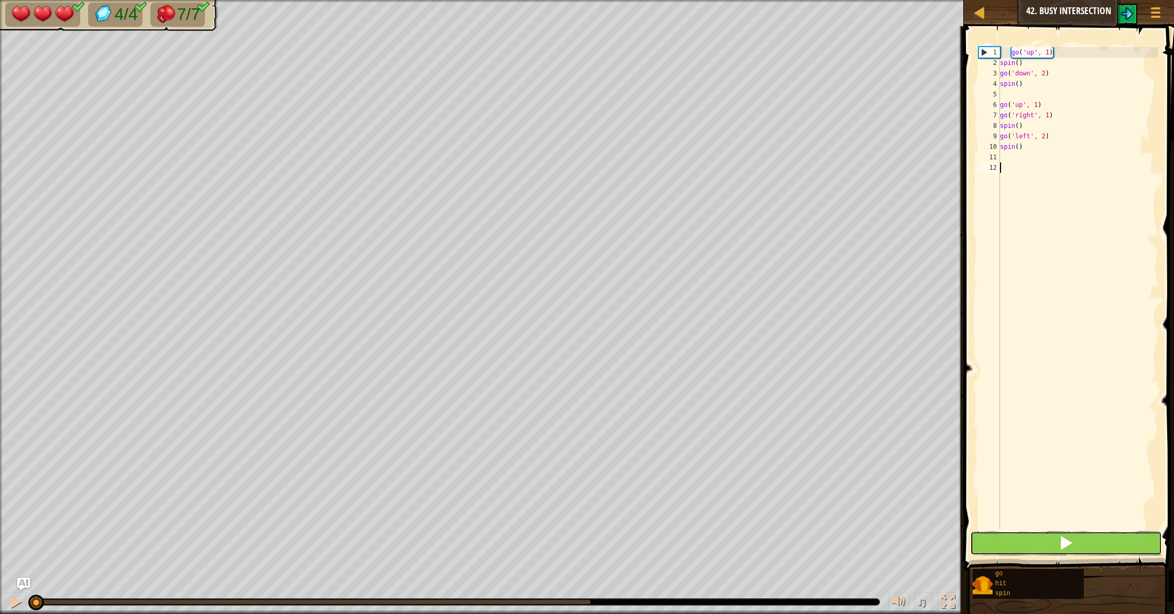
click at [1031, 548] on button at bounding box center [1066, 543] width 192 height 24
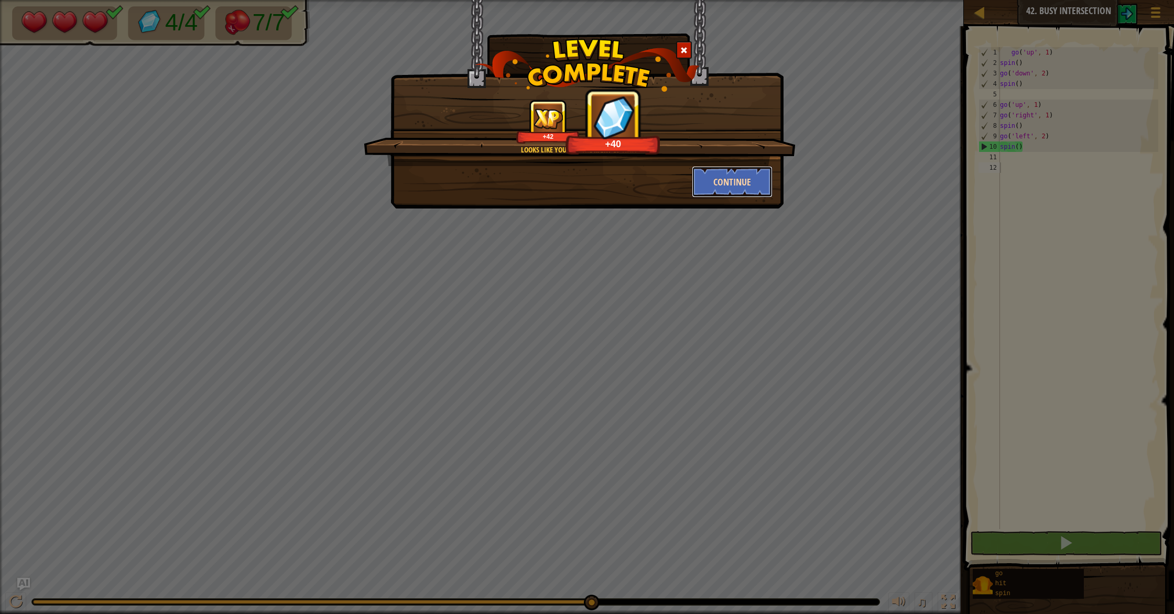
click at [729, 175] on button "Continue" at bounding box center [732, 181] width 81 height 31
